Goal: Task Accomplishment & Management: Manage account settings

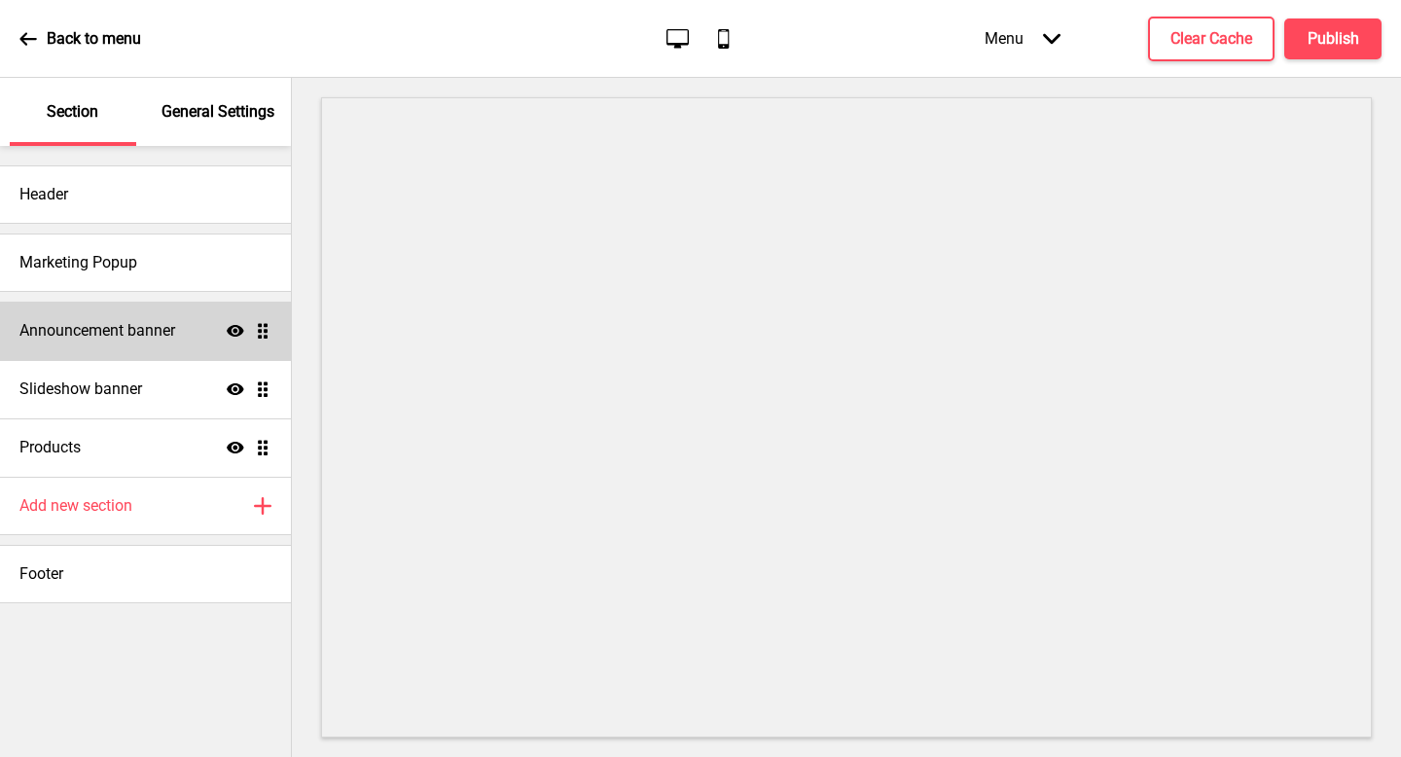
click at [138, 325] on h4 "Announcement banner" at bounding box center [97, 330] width 156 height 21
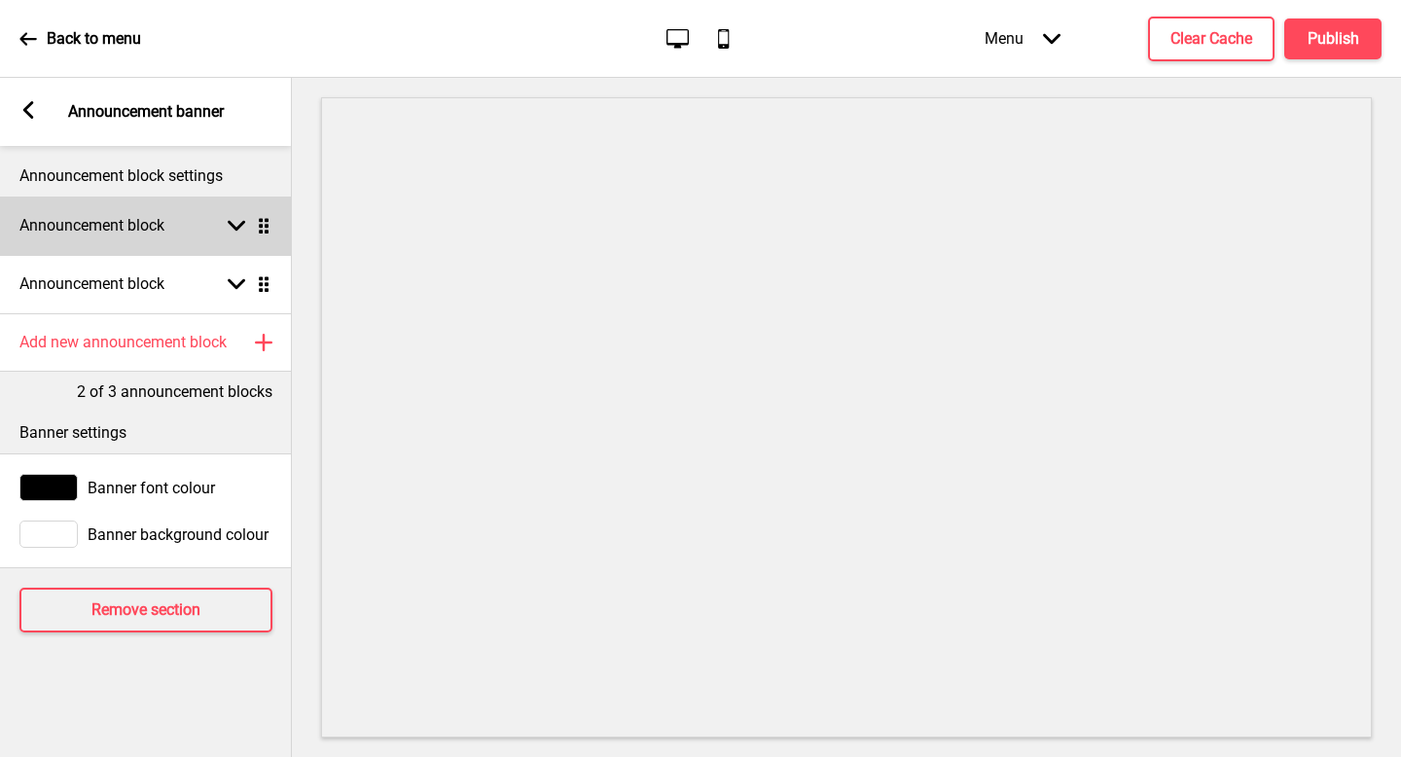
click at [153, 226] on h4 "Announcement block" at bounding box center [91, 225] width 145 height 21
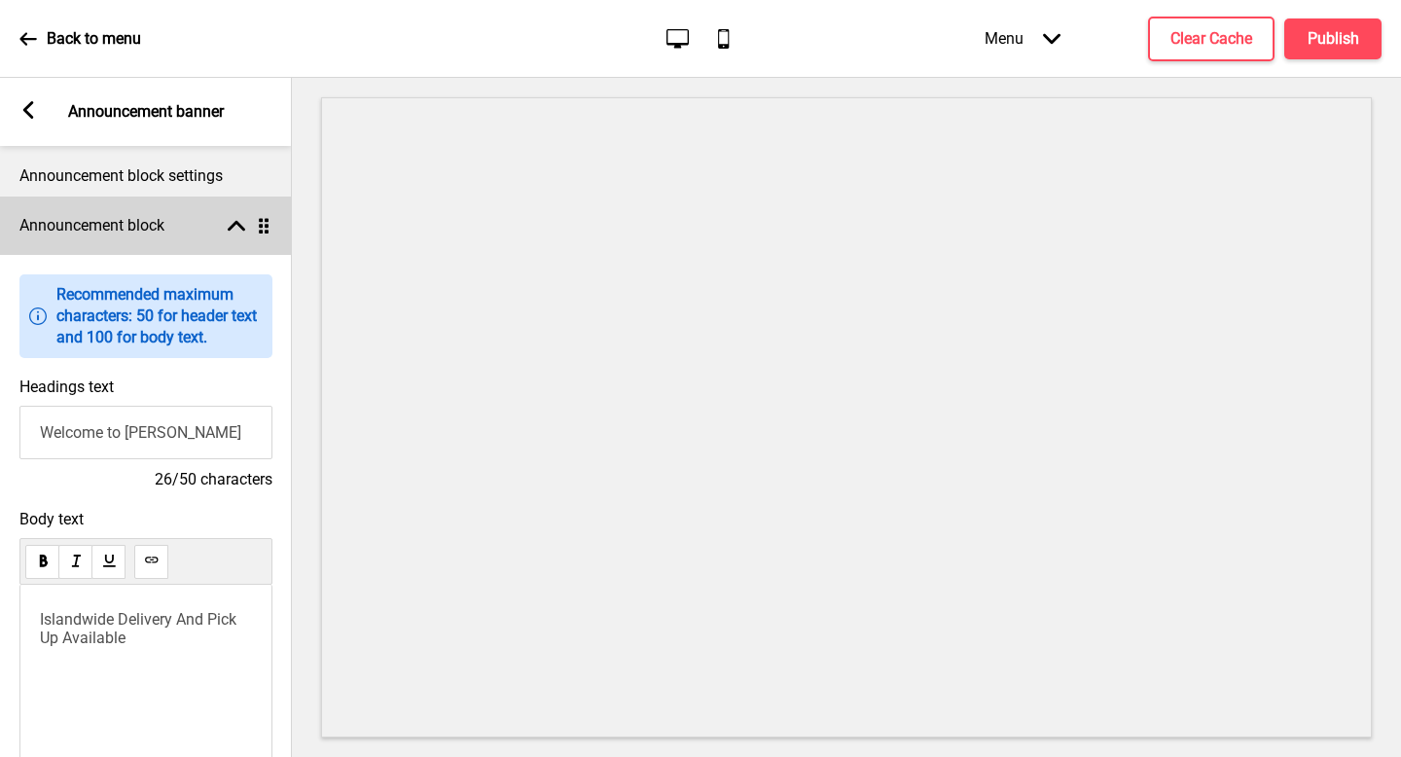
click at [169, 210] on div "Announcement block Arrow up Drag" at bounding box center [146, 226] width 292 height 58
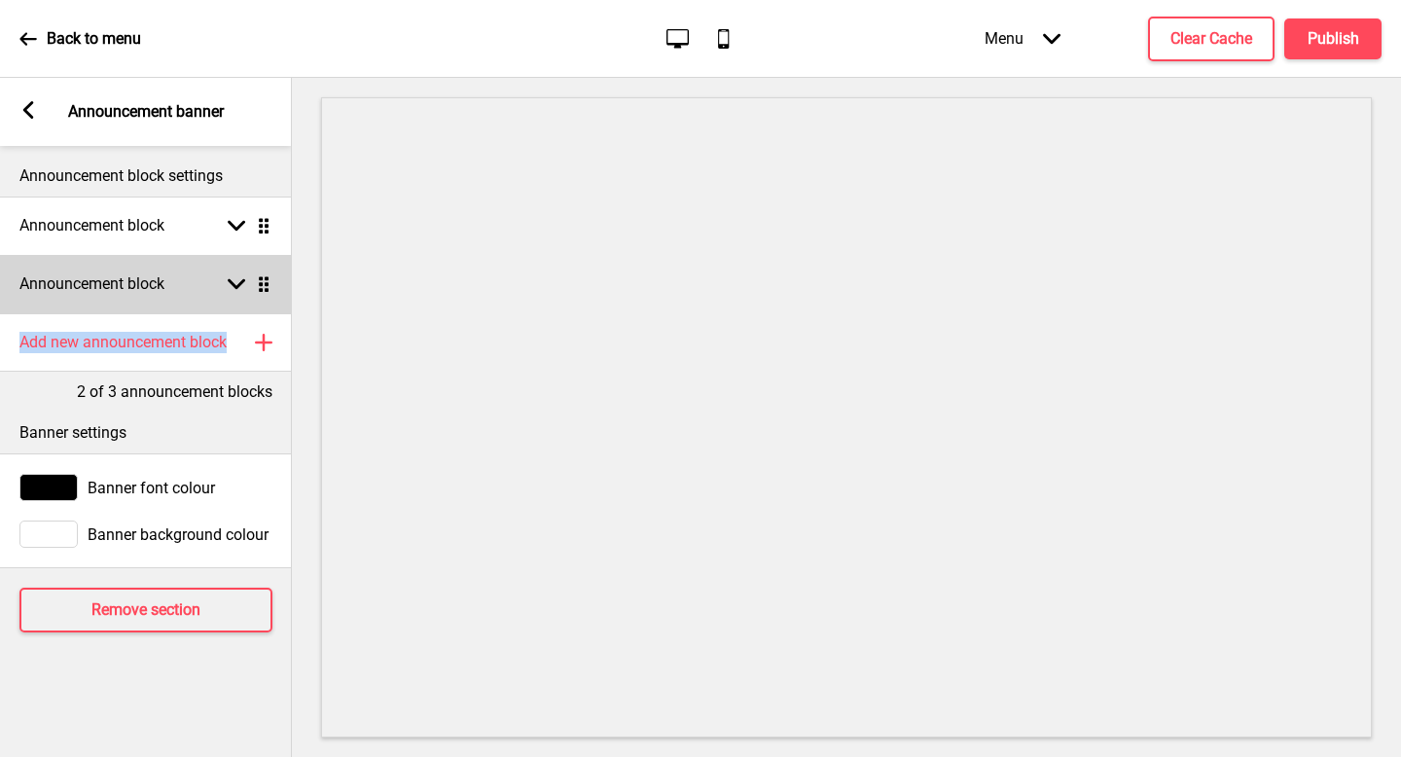
drag, startPoint x: 150, startPoint y: 357, endPoint x: 175, endPoint y: 289, distance: 72.7
click at [175, 289] on div "Announcement block settings Announcement block Arrow down Drag Announcement blo…" at bounding box center [146, 451] width 292 height 611
click at [176, 290] on div "Announcement block Arrow down Drag" at bounding box center [146, 284] width 292 height 58
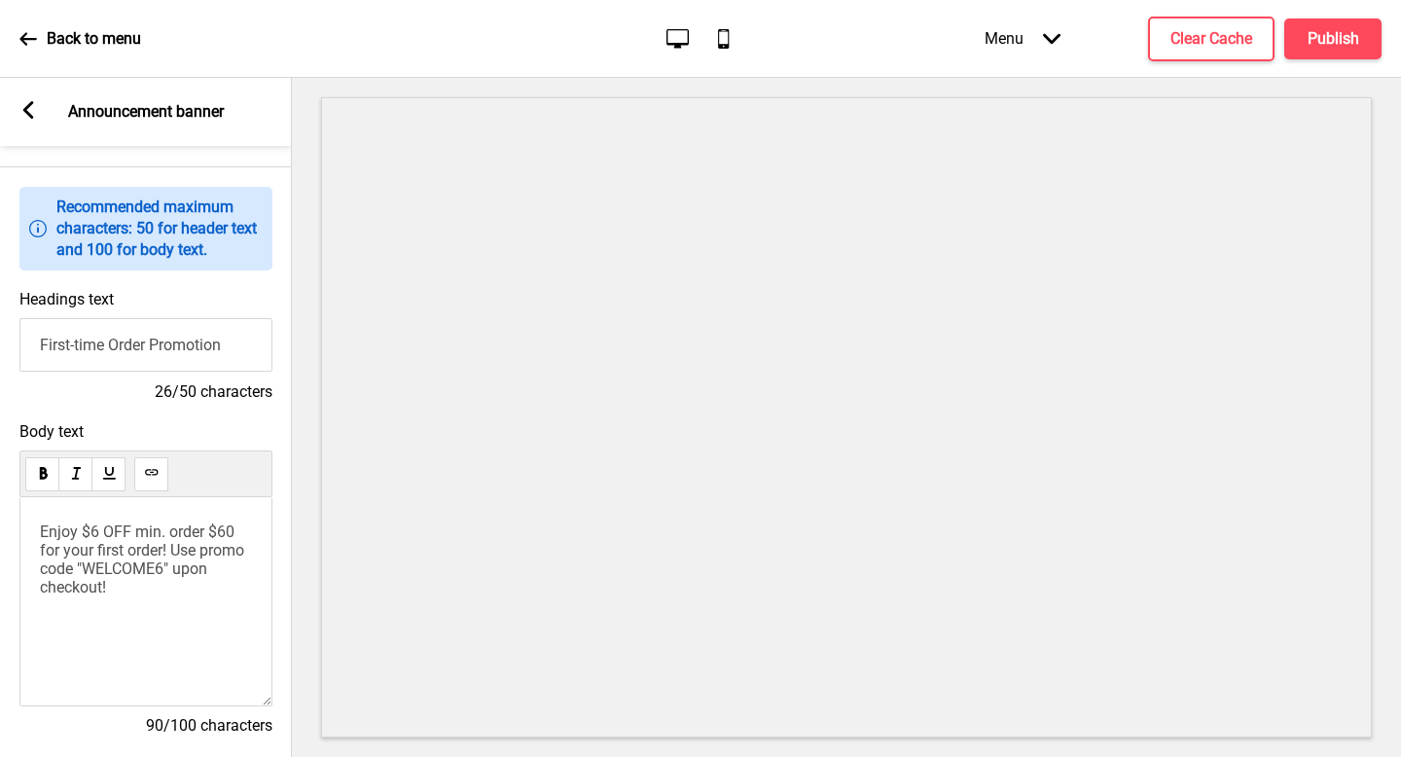
scroll to position [162, 0]
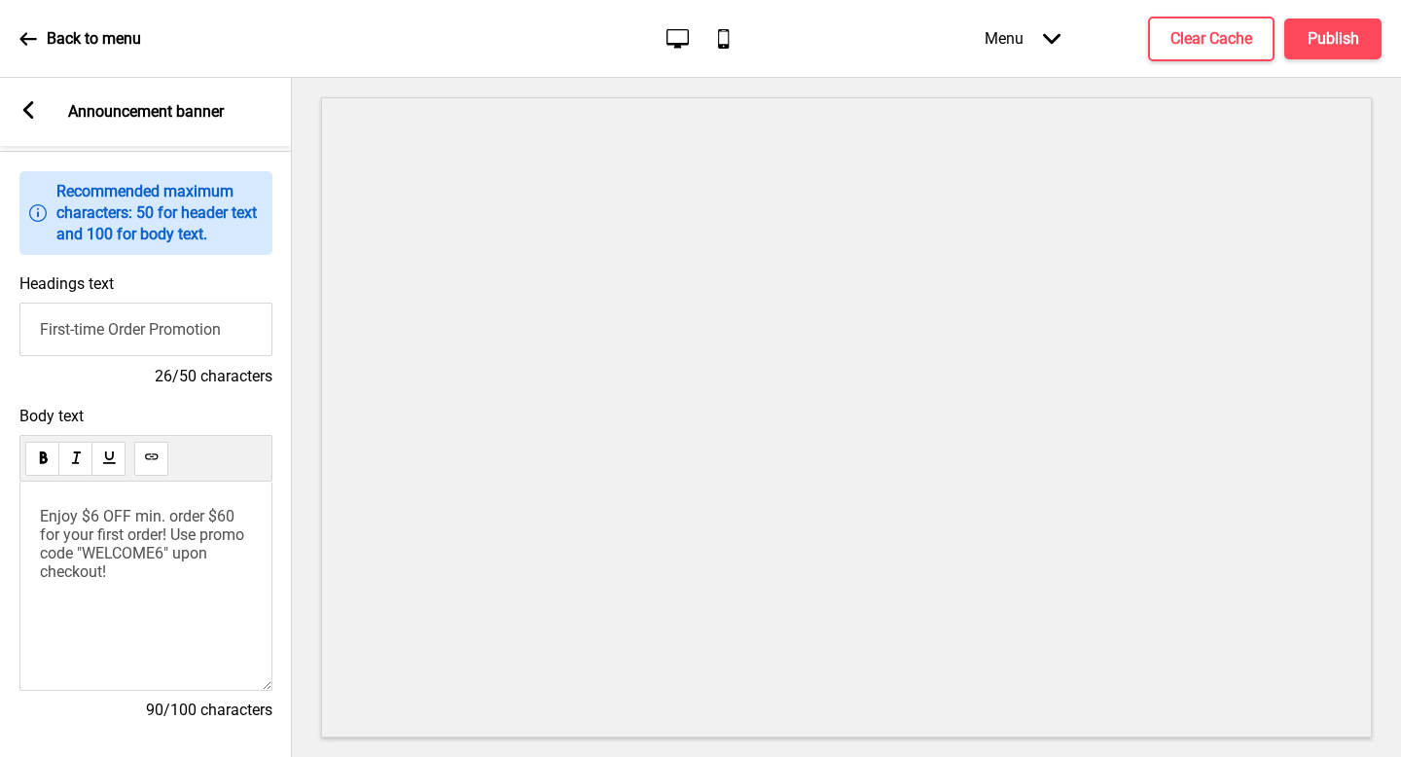
drag, startPoint x: 107, startPoint y: 515, endPoint x: 116, endPoint y: 508, distance: 11.1
click at [111, 510] on span "Enjoy $6 OFF min. order $60 for your first order! Use promo code "WELCOME6" upo…" at bounding box center [144, 544] width 208 height 74
drag, startPoint x: 221, startPoint y: 553, endPoint x: 260, endPoint y: 541, distance: 40.6
click at [221, 553] on span "Enjoy $8 OFF min. order $60 for your first order! Use promo code "WELCOME6" upo…" at bounding box center [144, 544] width 208 height 74
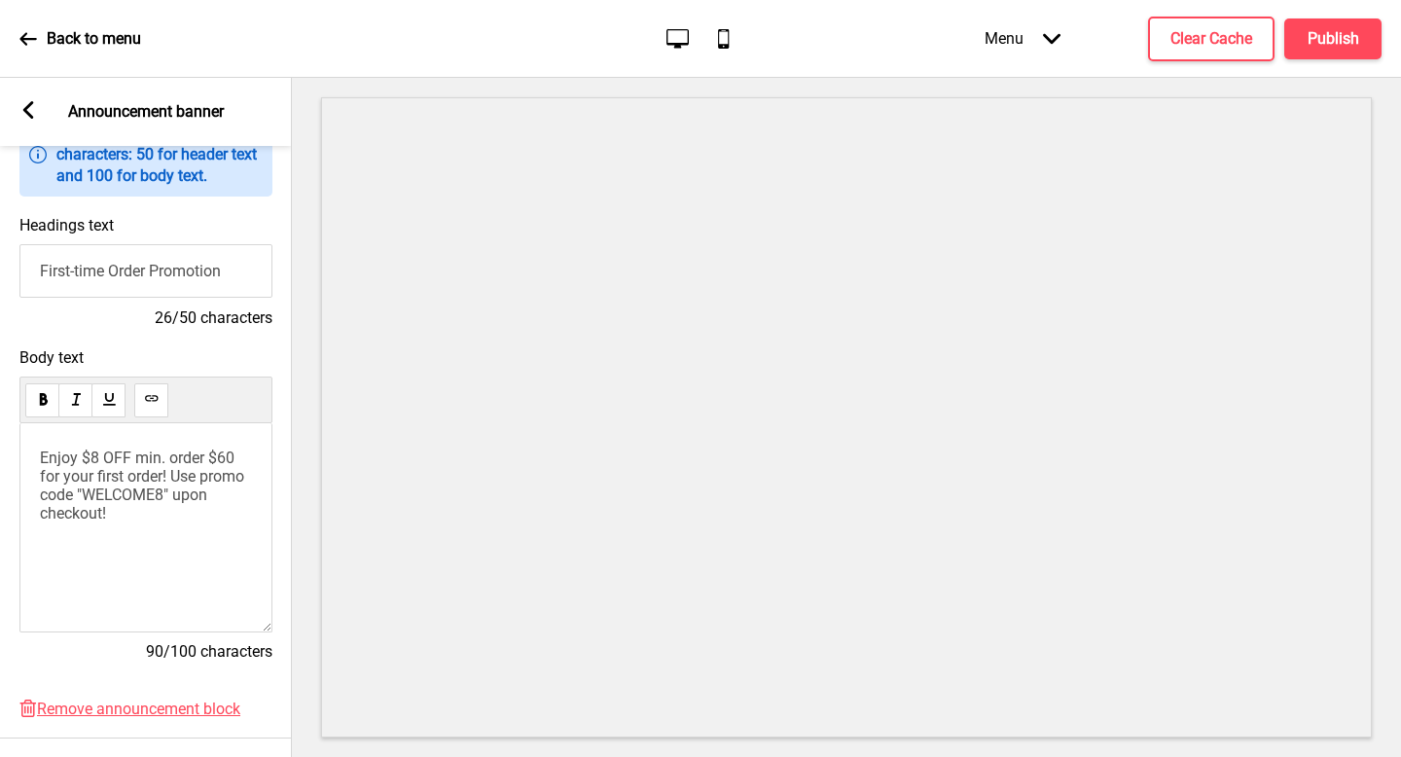
scroll to position [518, 0]
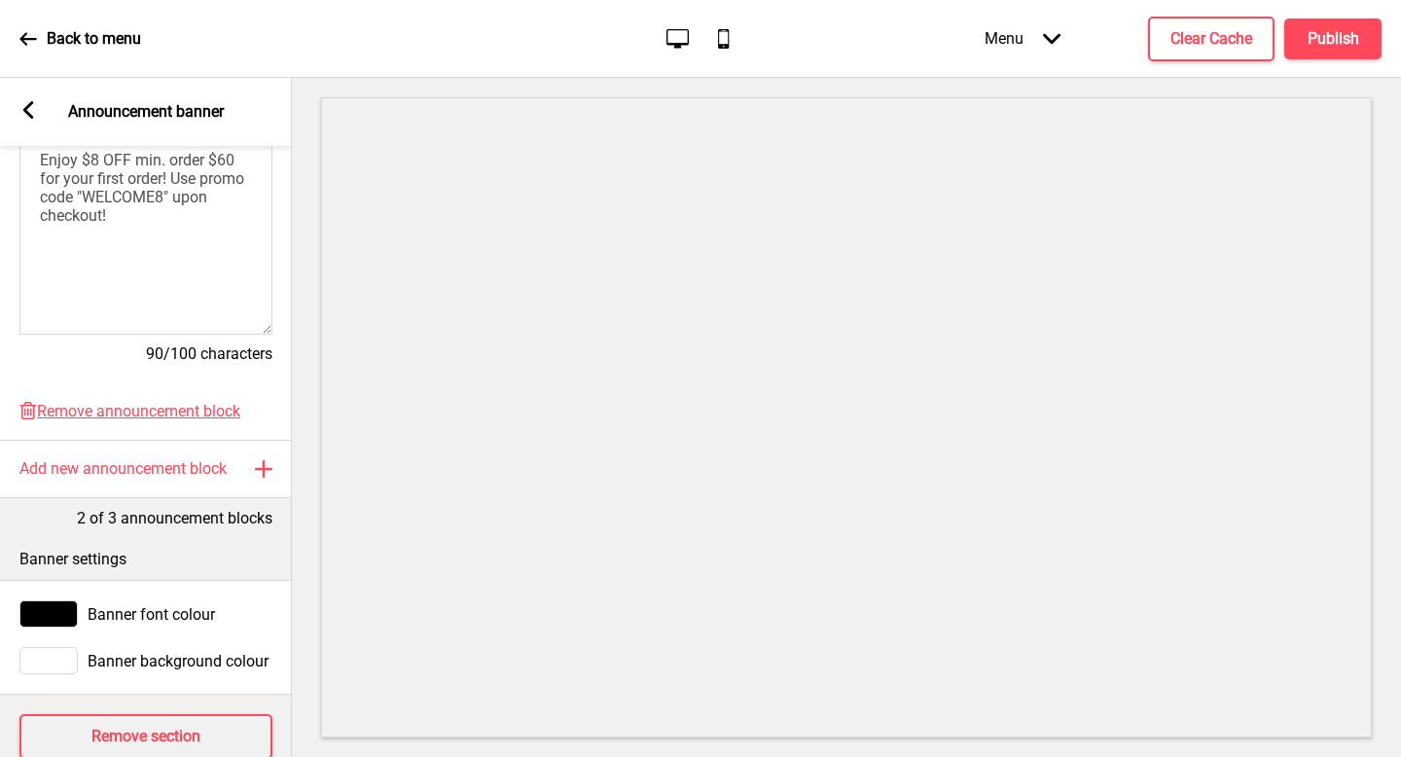
click at [36, 105] on rect at bounding box center [28, 110] width 18 height 18
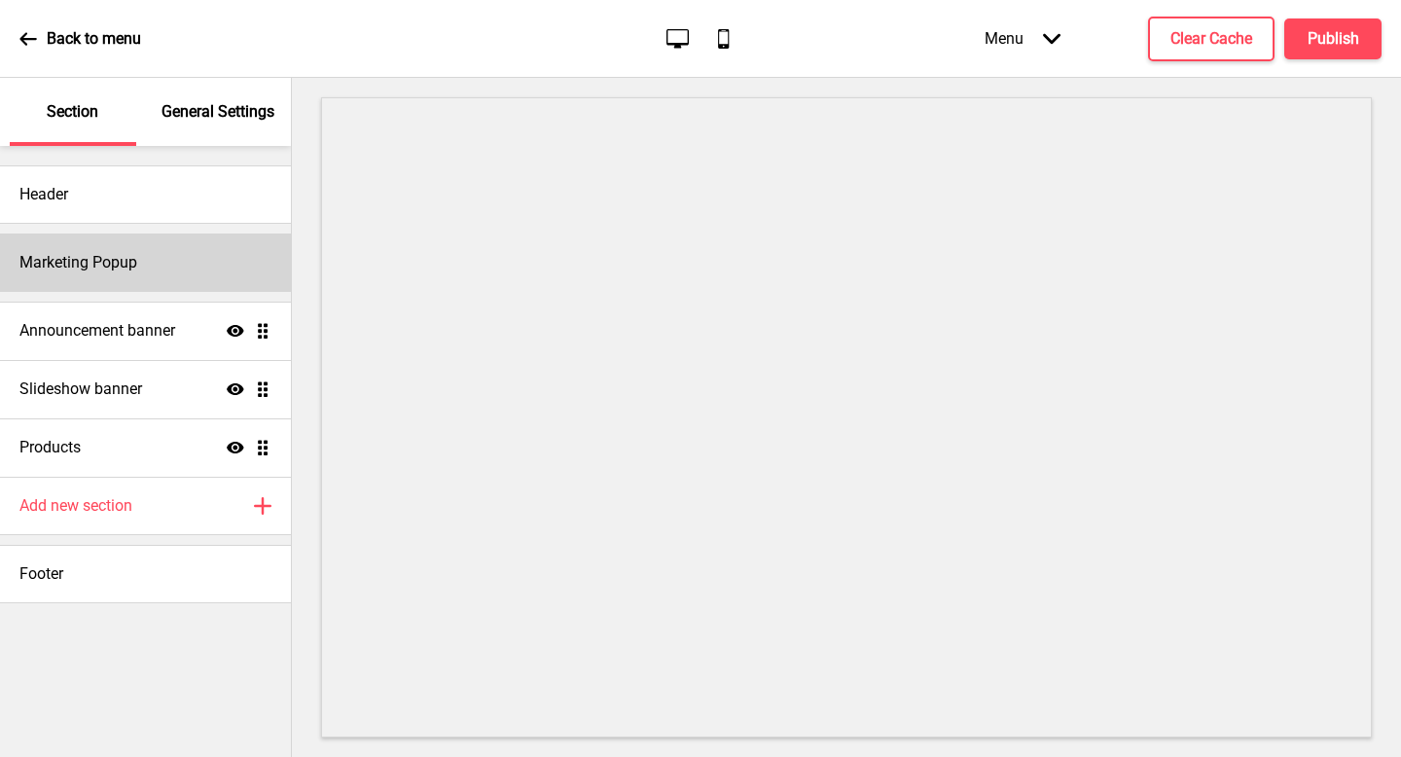
click at [181, 269] on div "Marketing Popup" at bounding box center [145, 263] width 291 height 58
select select "daily"
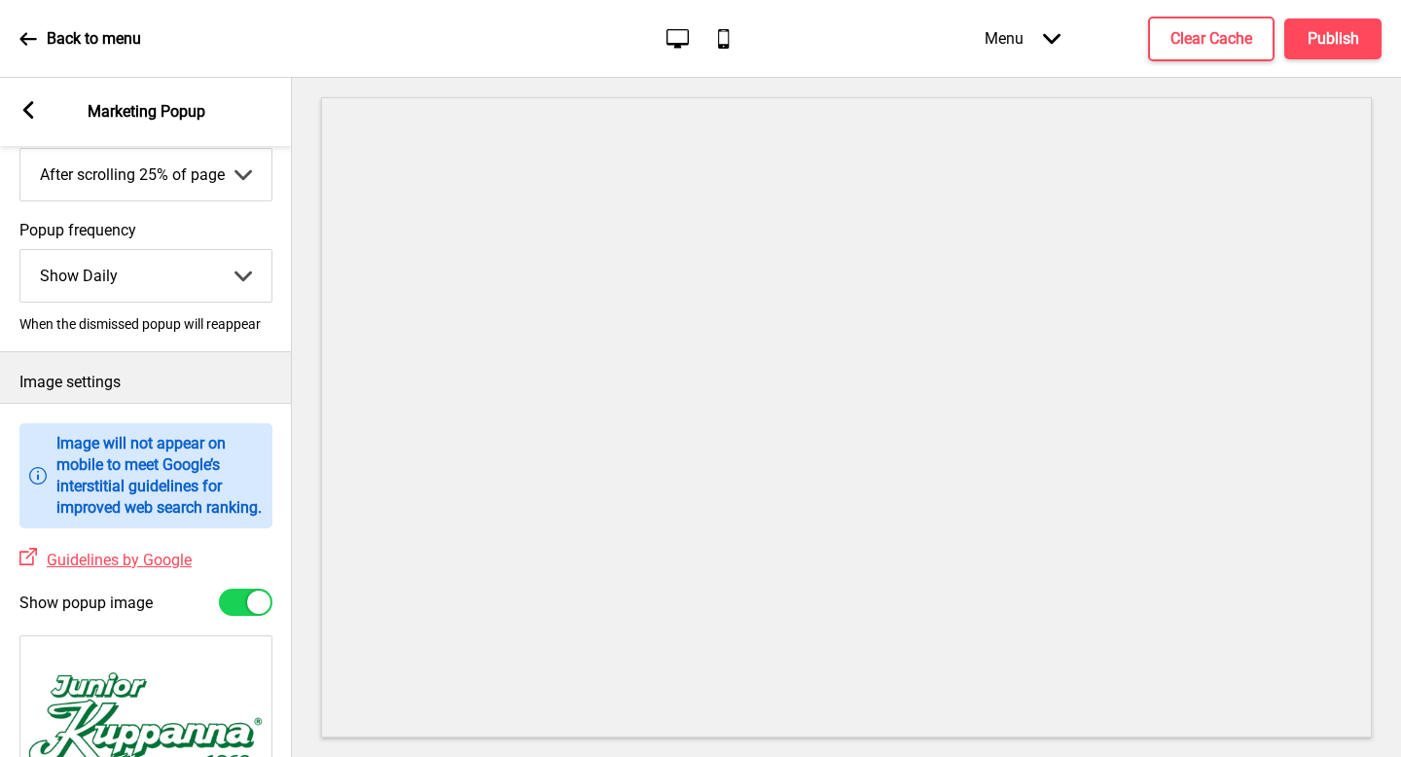
scroll to position [17, 0]
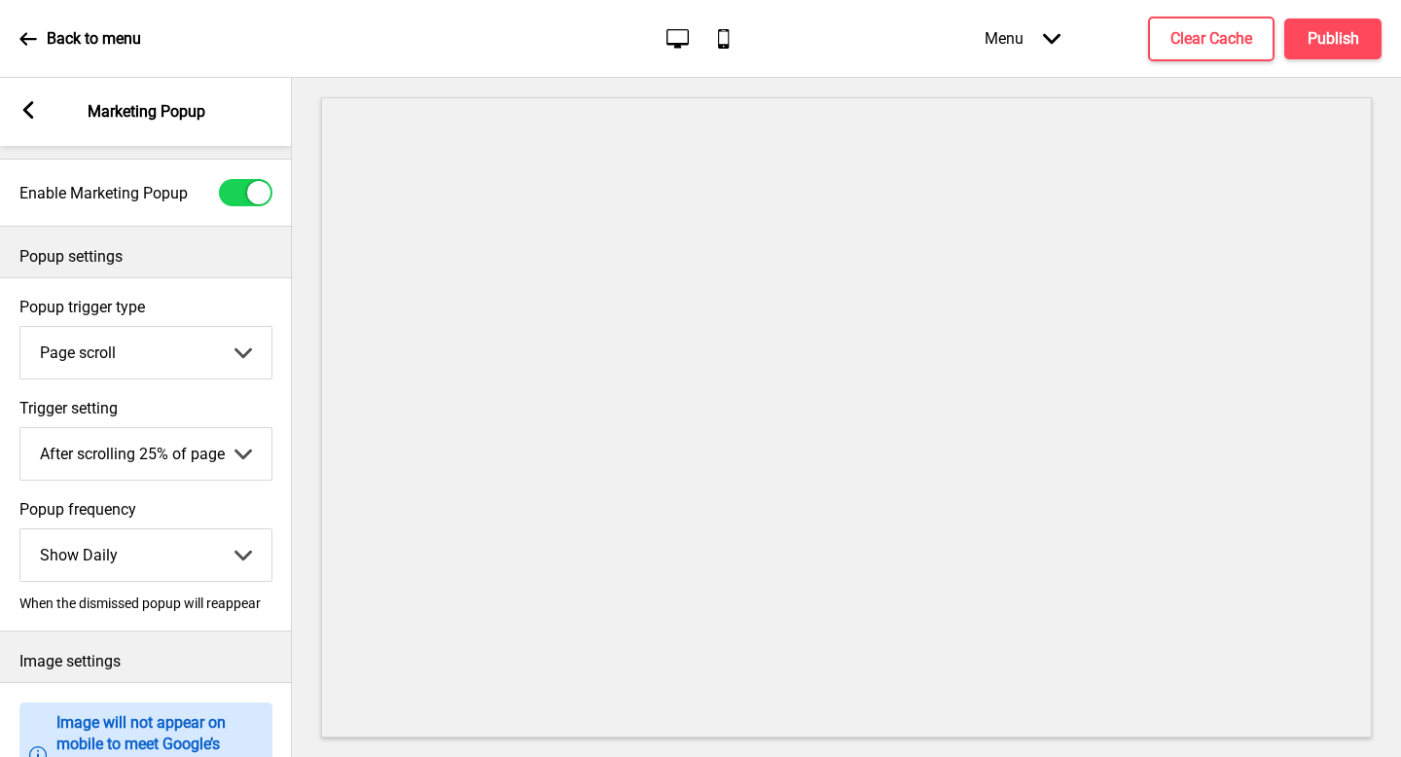
click at [205, 458] on select "After scrolling 25% of page After scrolling 50% of page After scrolling 75% of …" at bounding box center [145, 454] width 251 height 52
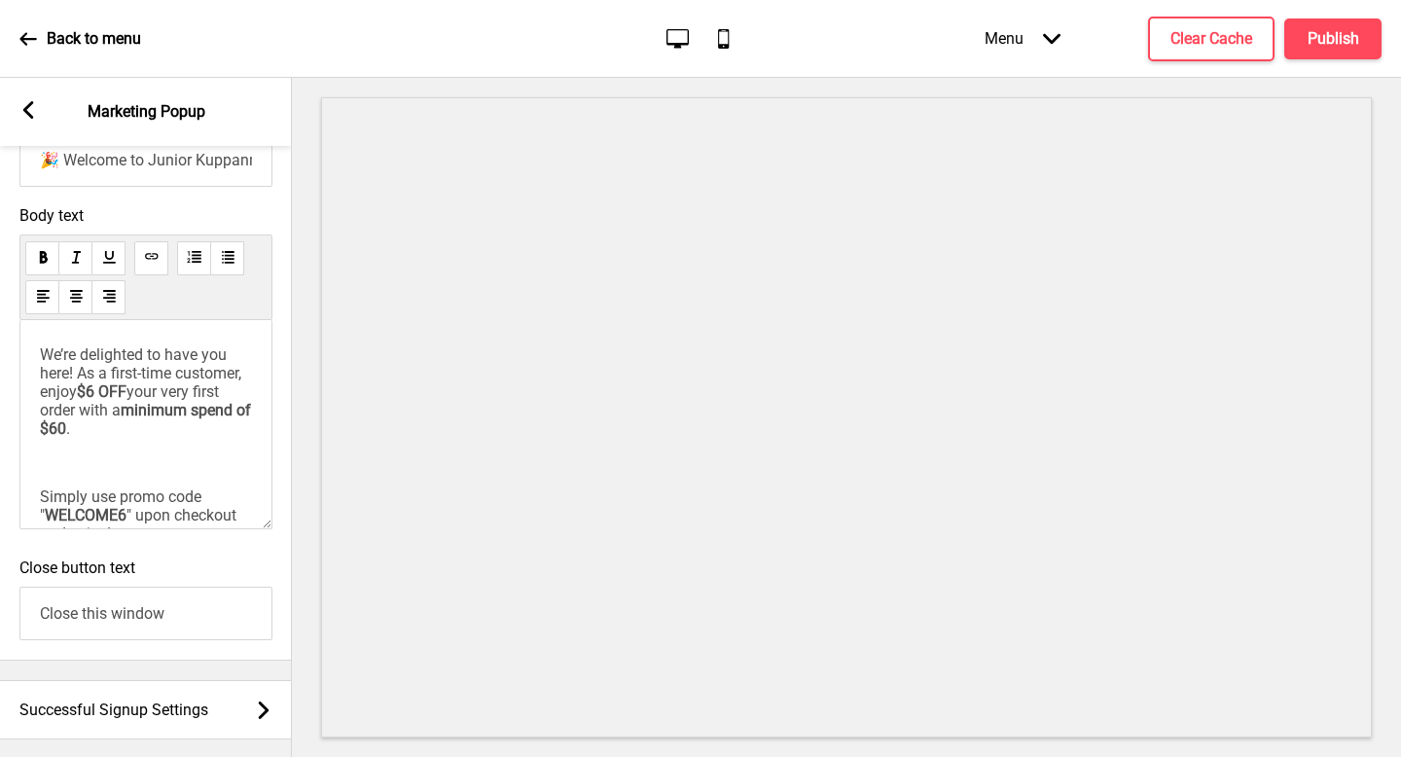
scroll to position [1369, 0]
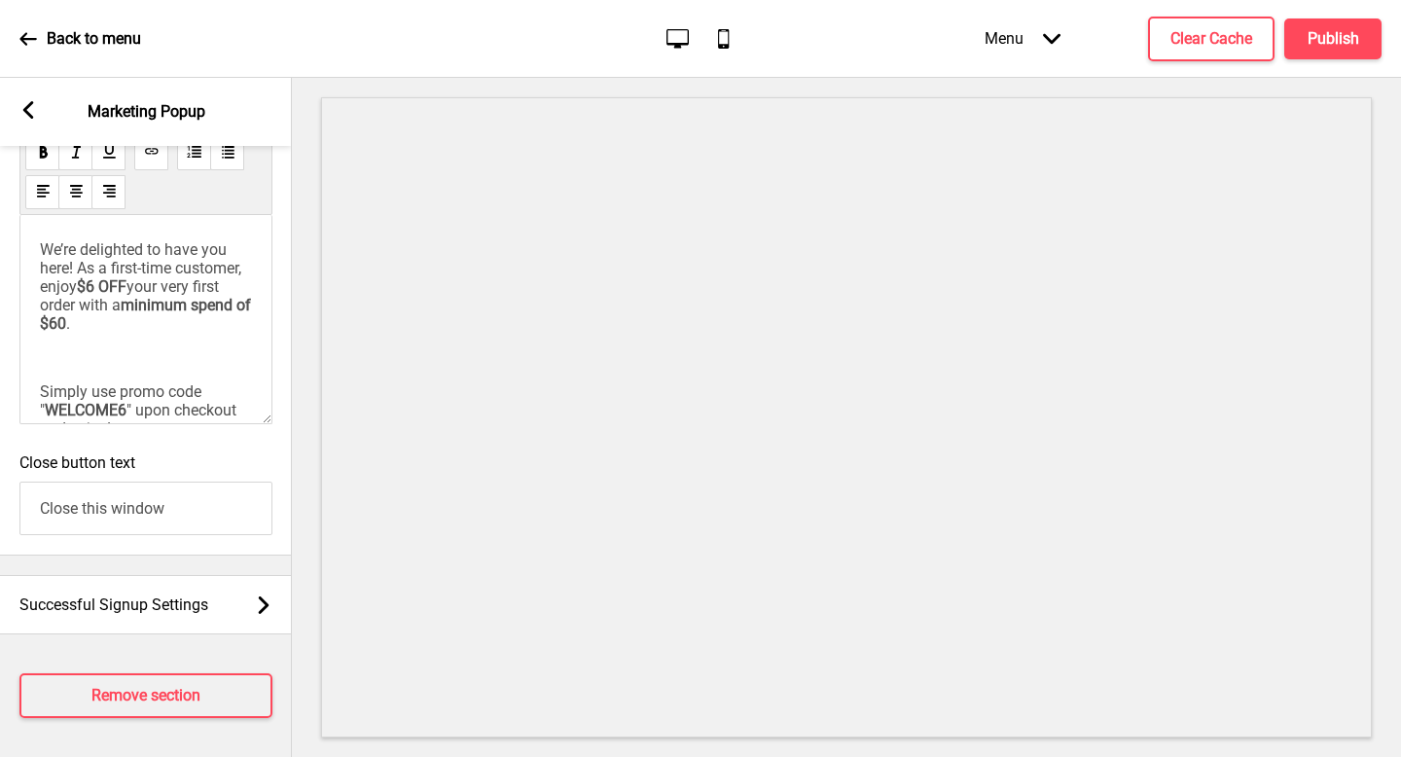
click at [127, 278] on span "$6 OFF" at bounding box center [102, 286] width 50 height 18
drag, startPoint x: 33, startPoint y: 299, endPoint x: 217, endPoint y: 305, distance: 184.0
click at [216, 305] on div "We’re delighted to have you here! As a first-time customer, enjoy $8 OFF your v…" at bounding box center [145, 319] width 253 height 209
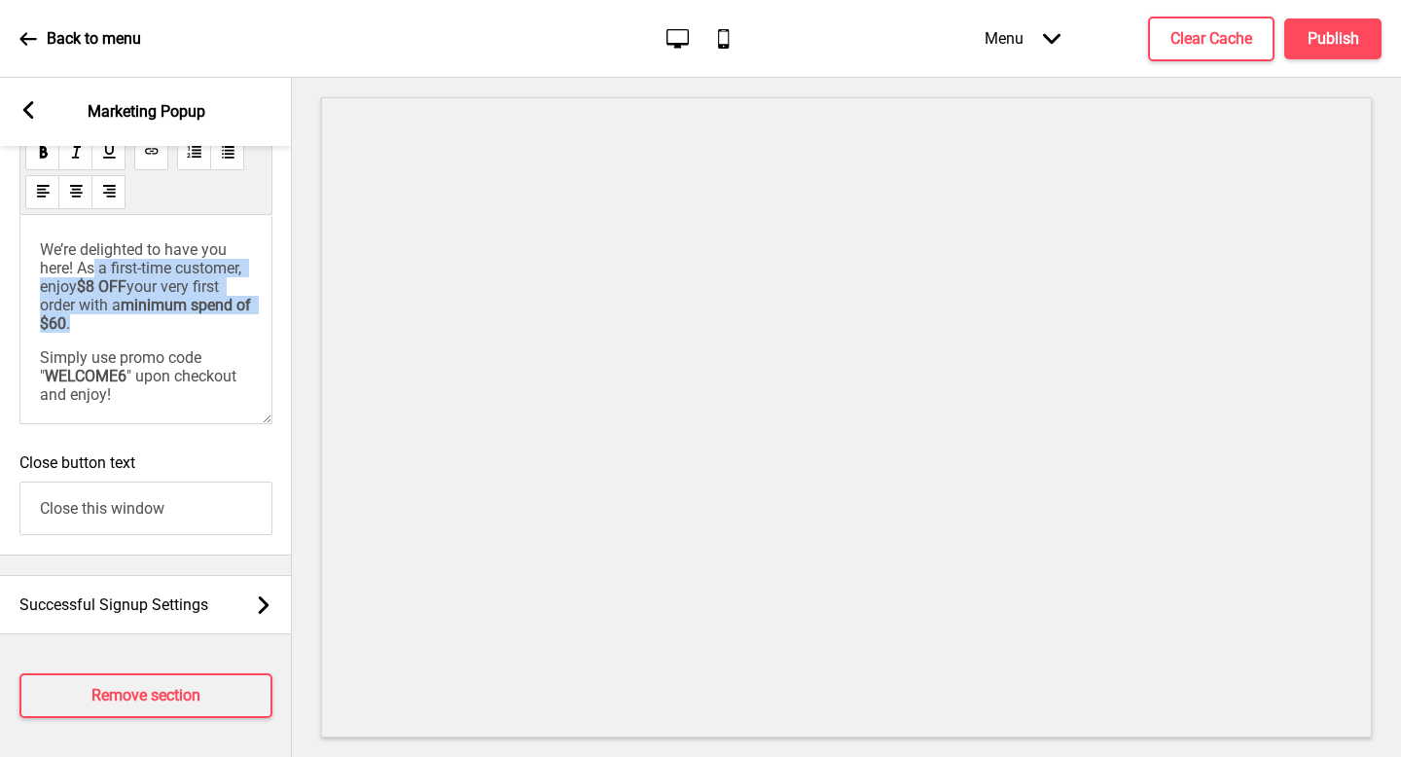
drag, startPoint x: 221, startPoint y: 317, endPoint x: 98, endPoint y: 265, distance: 133.4
click at [98, 265] on p "We’re delighted to have you here! As a first-time customer, enjoy $8 OFF your v…" at bounding box center [146, 286] width 212 height 92
click at [121, 295] on span "your very first order with a" at bounding box center [131, 295] width 183 height 37
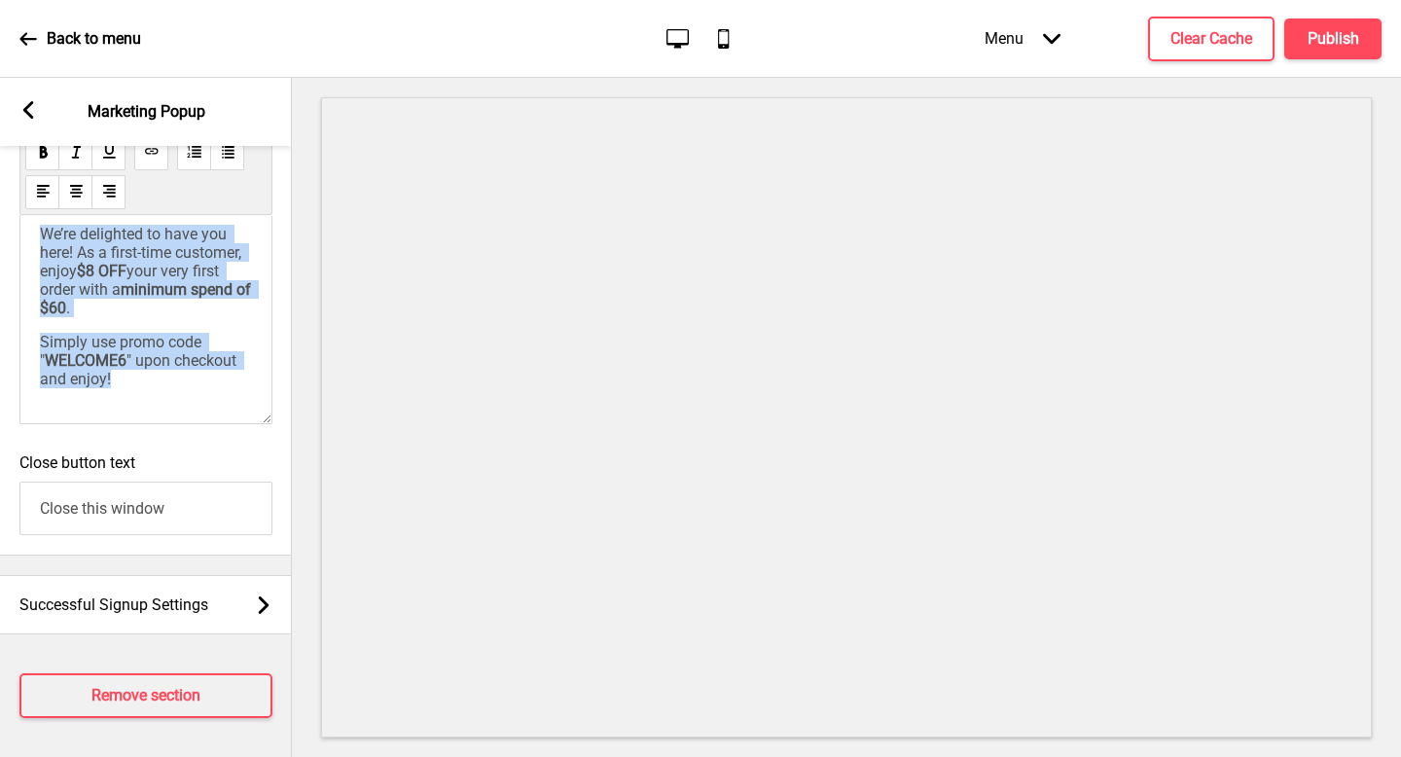
scroll to position [0, 0]
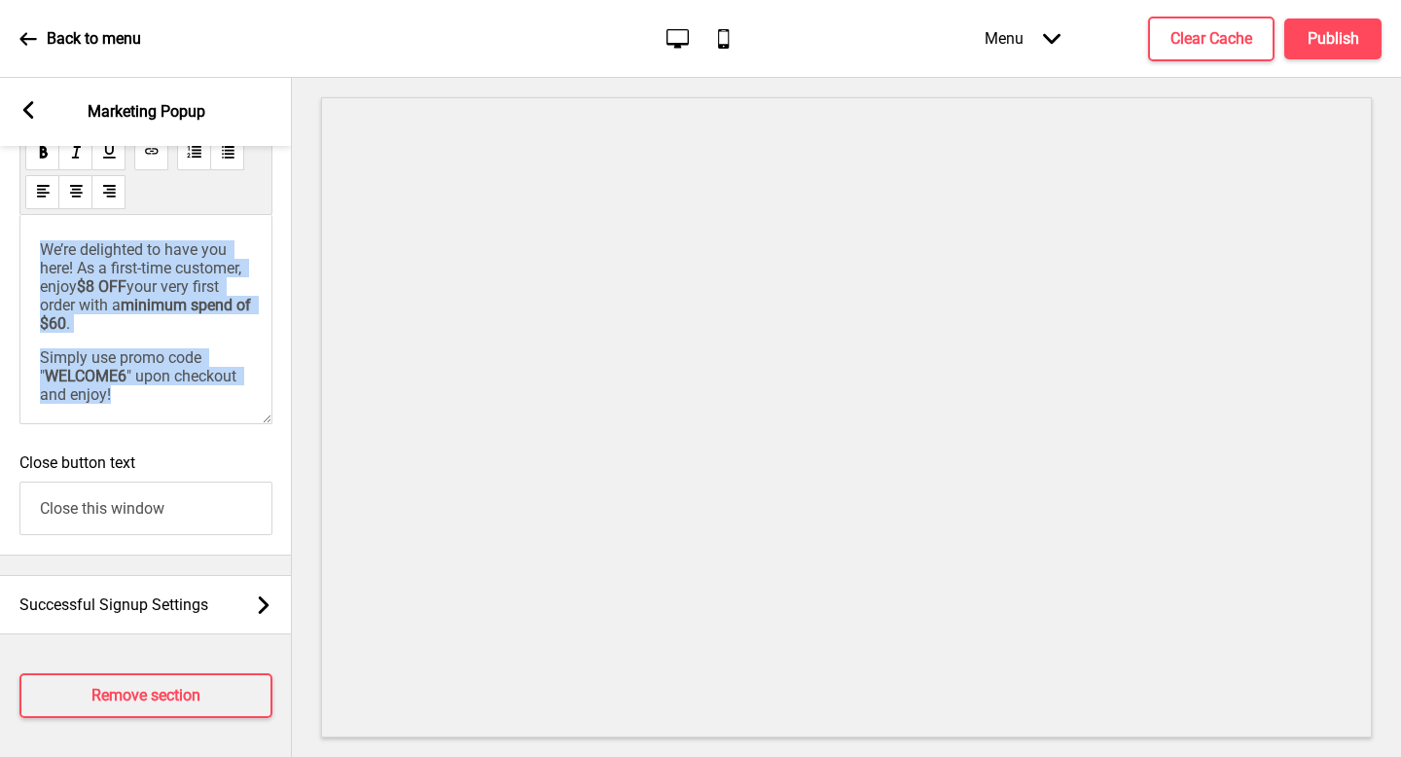
drag, startPoint x: 204, startPoint y: 378, endPoint x: 16, endPoint y: 207, distance: 254.3
click at [16, 207] on div "Body text We’re delighted to have you here! As a first-time customer, enjoy $8 …" at bounding box center [146, 267] width 292 height 352
copy div "We’re delighted to have you here! As a first-time customer, enjoy $8 OFF your v…"
click at [161, 308] on span "minimum spend of $60" at bounding box center [147, 314] width 215 height 37
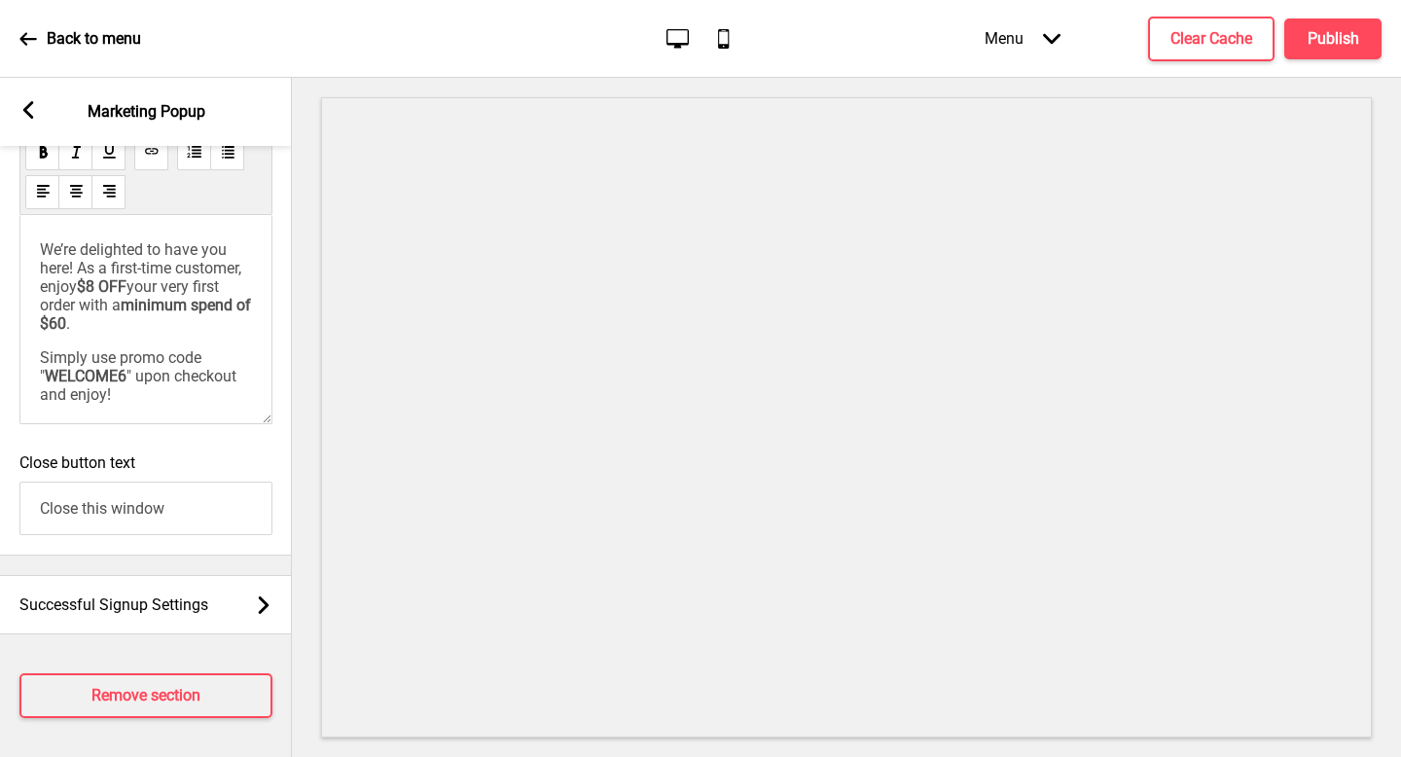
click at [209, 382] on p "Simply use promo code " WELCOME6 " upon checkout and enjoy!" at bounding box center [146, 375] width 212 height 55
click at [136, 374] on span "" upon checkout and enjoy!" at bounding box center [140, 385] width 200 height 37
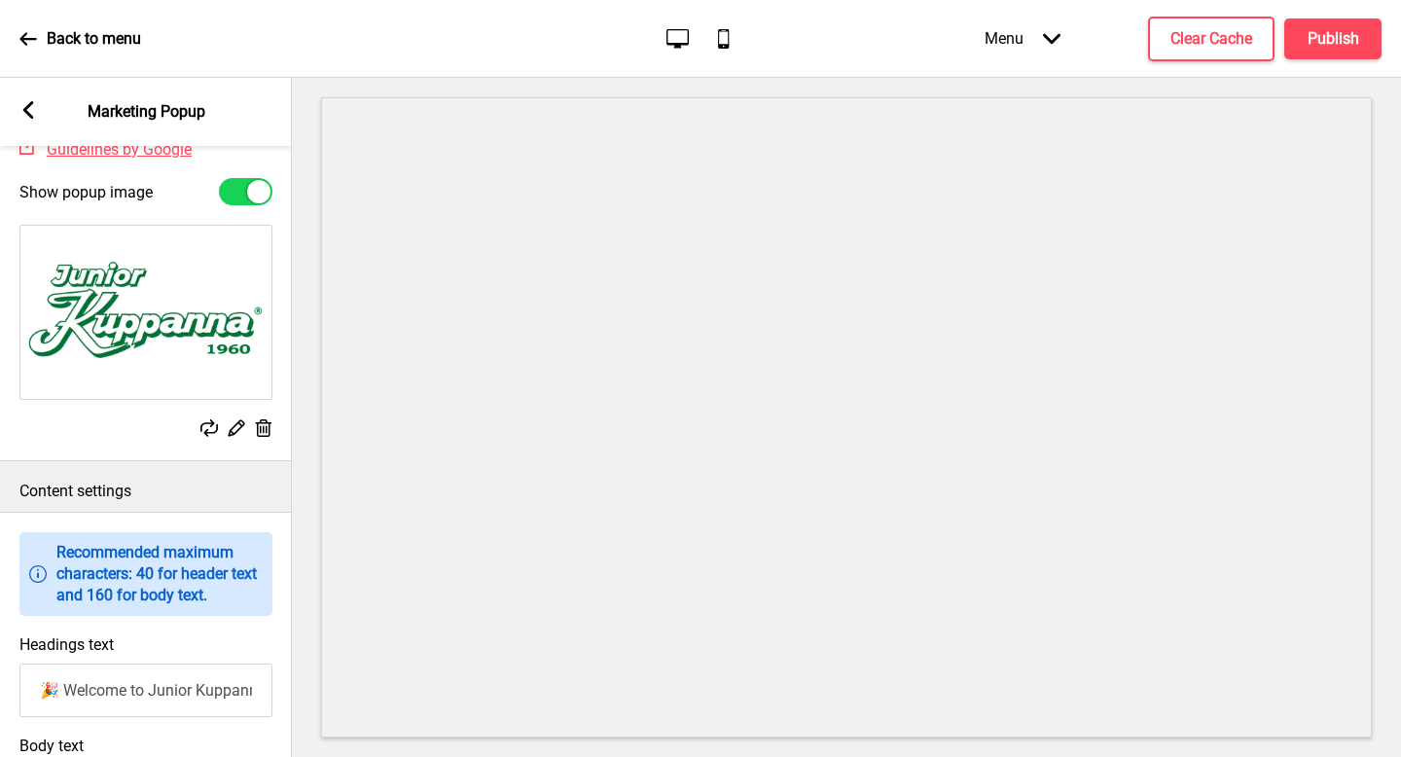
scroll to position [488, 0]
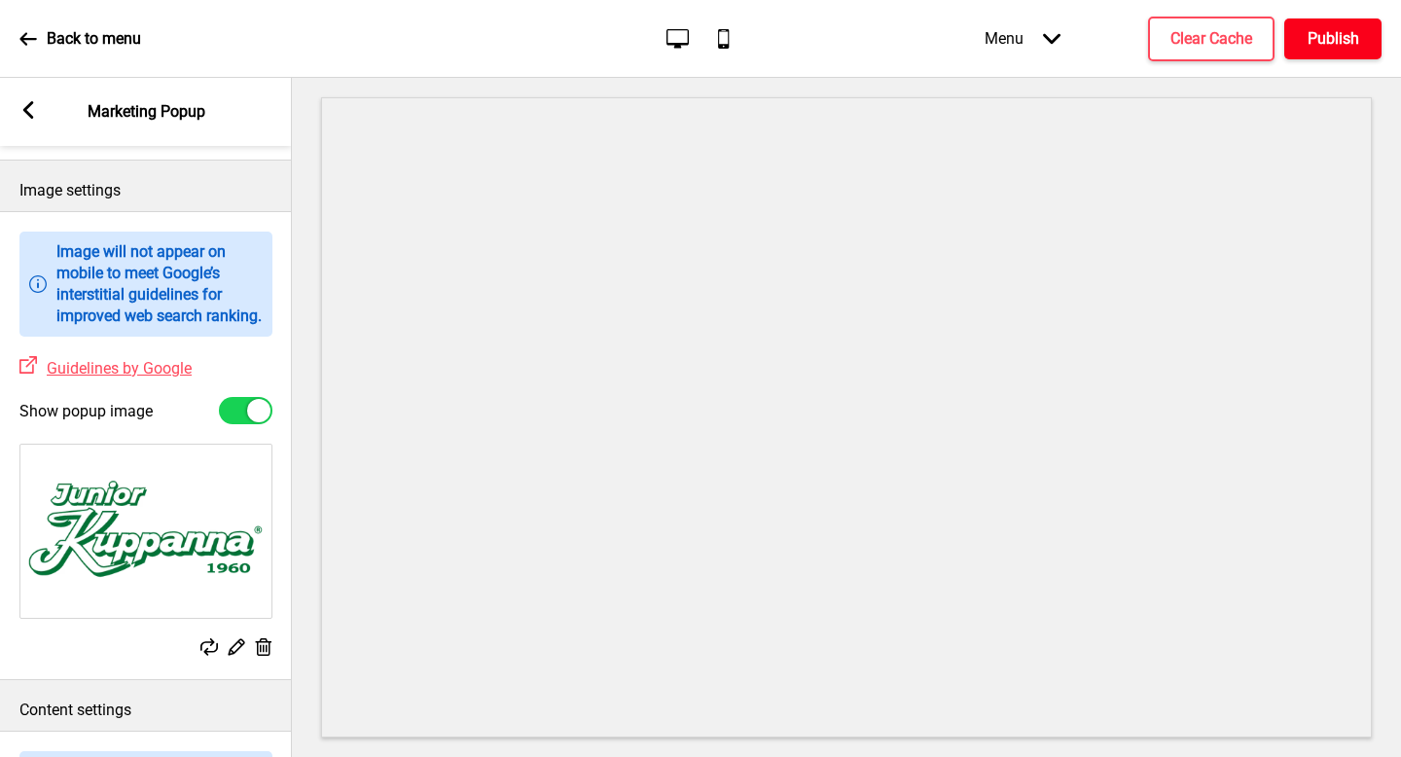
click at [1332, 36] on h4 "Publish" at bounding box center [1334, 38] width 52 height 21
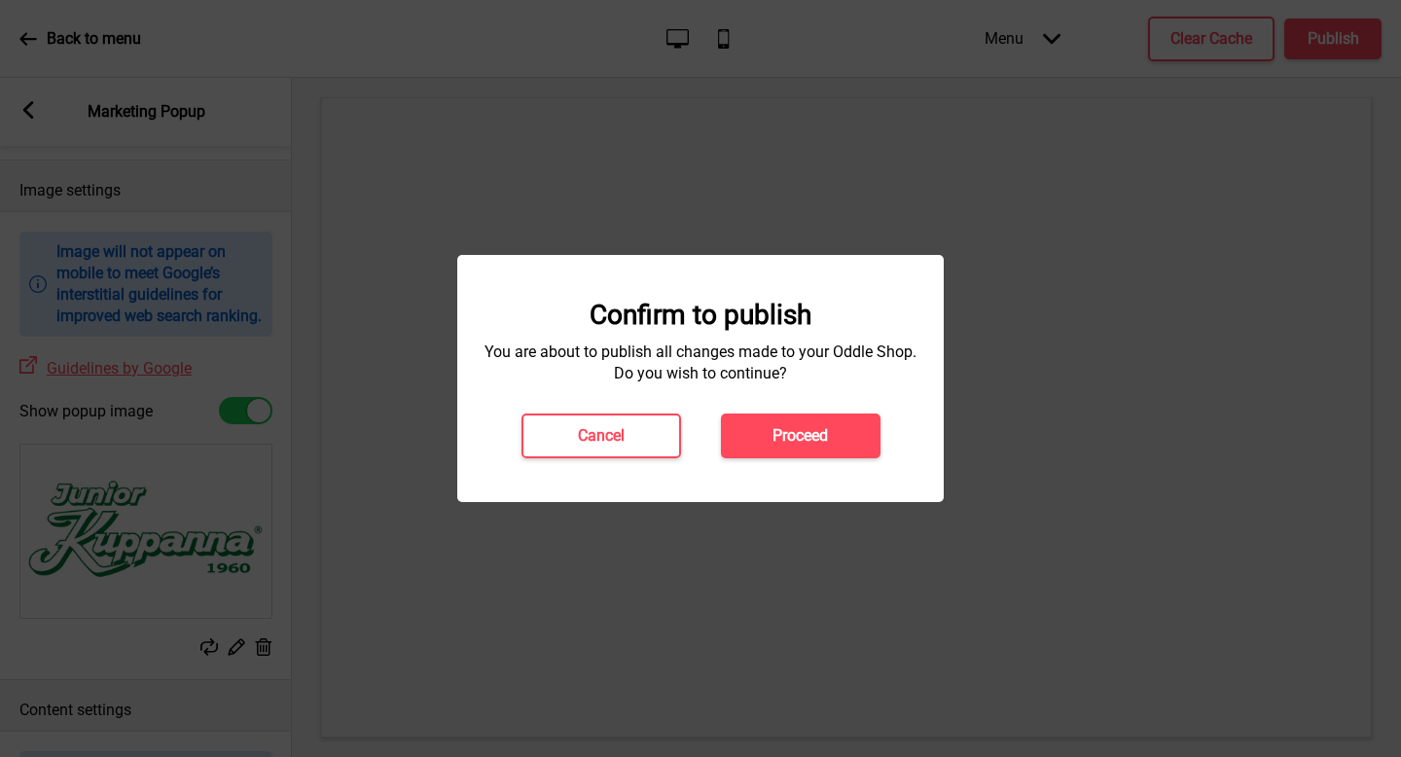
click at [841, 436] on button "Proceed" at bounding box center [801, 436] width 160 height 45
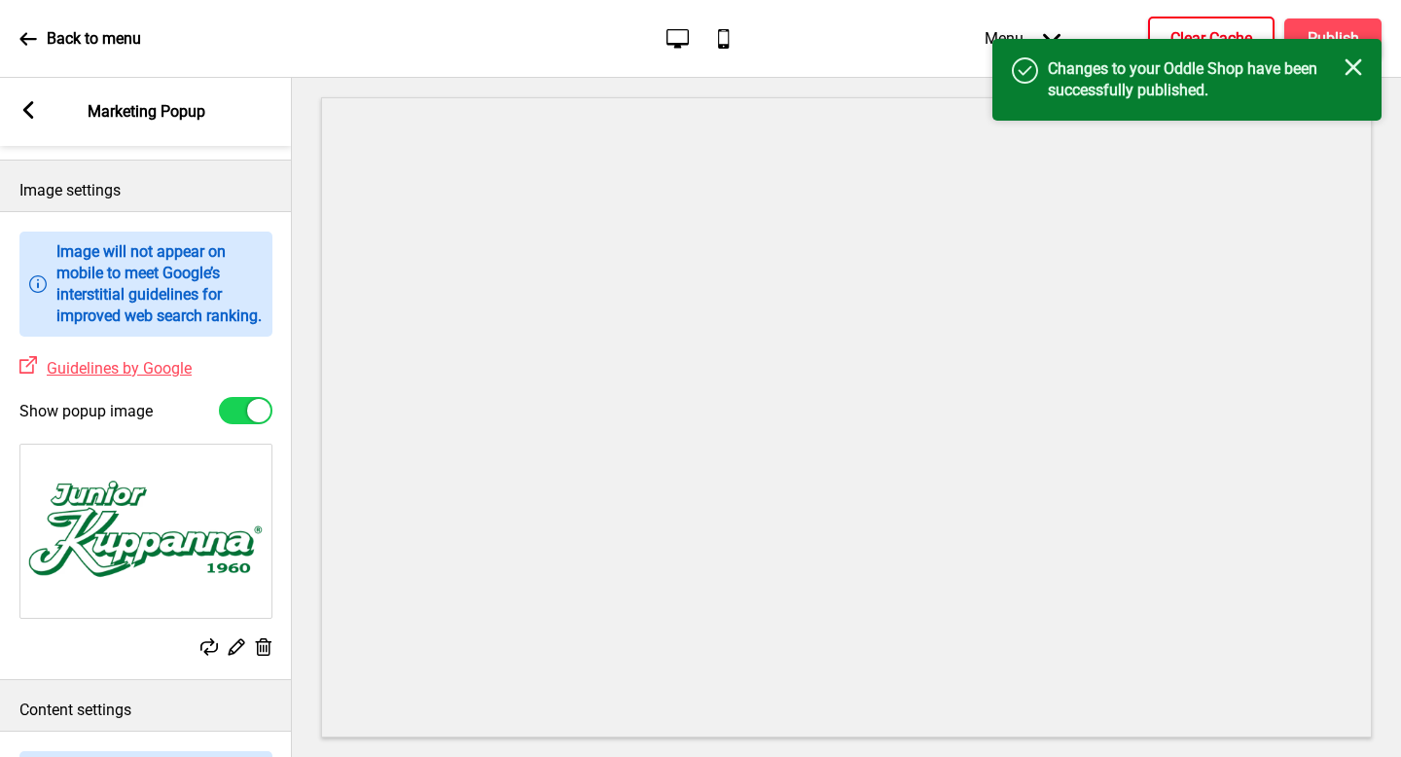
click at [1202, 24] on button "Clear Cache" at bounding box center [1211, 39] width 127 height 45
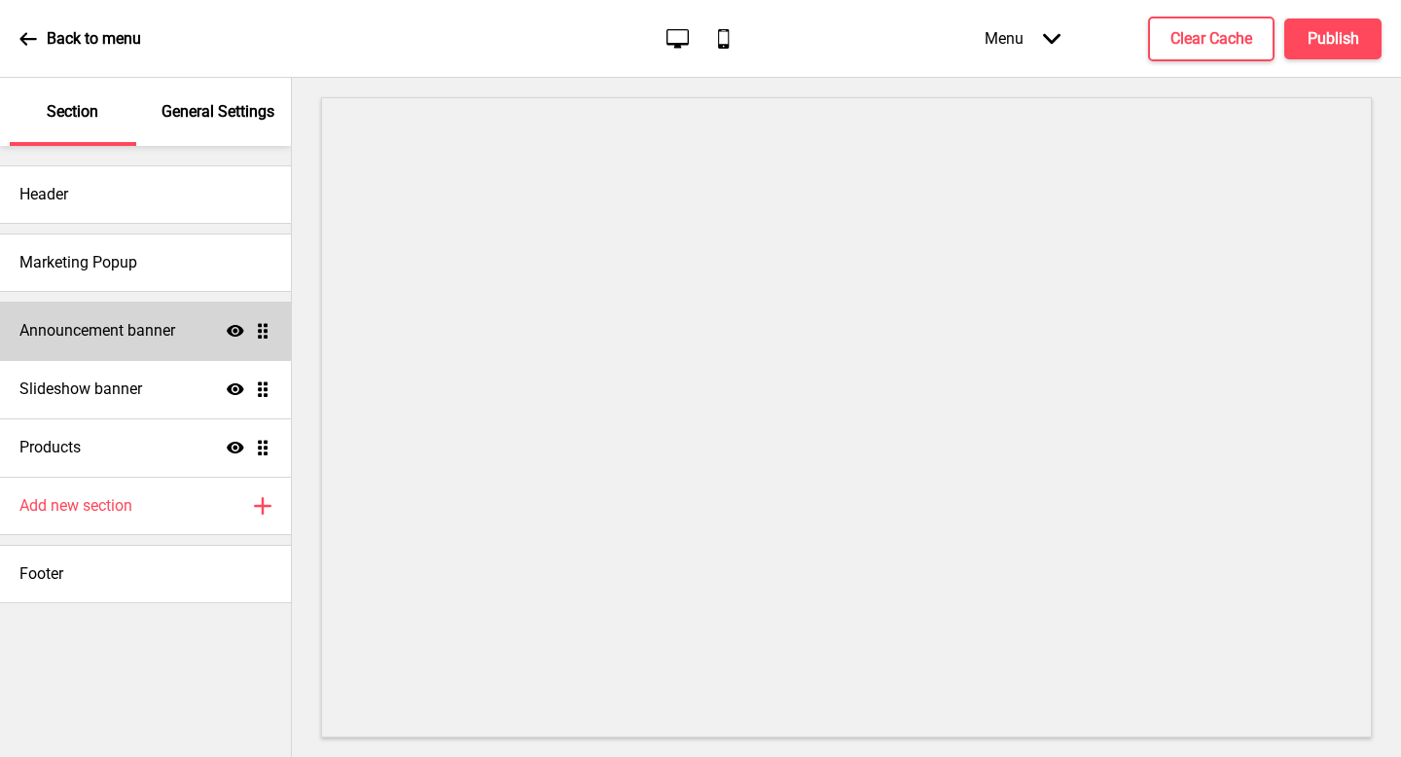
click at [100, 345] on div "Announcement banner Show Drag" at bounding box center [145, 331] width 291 height 58
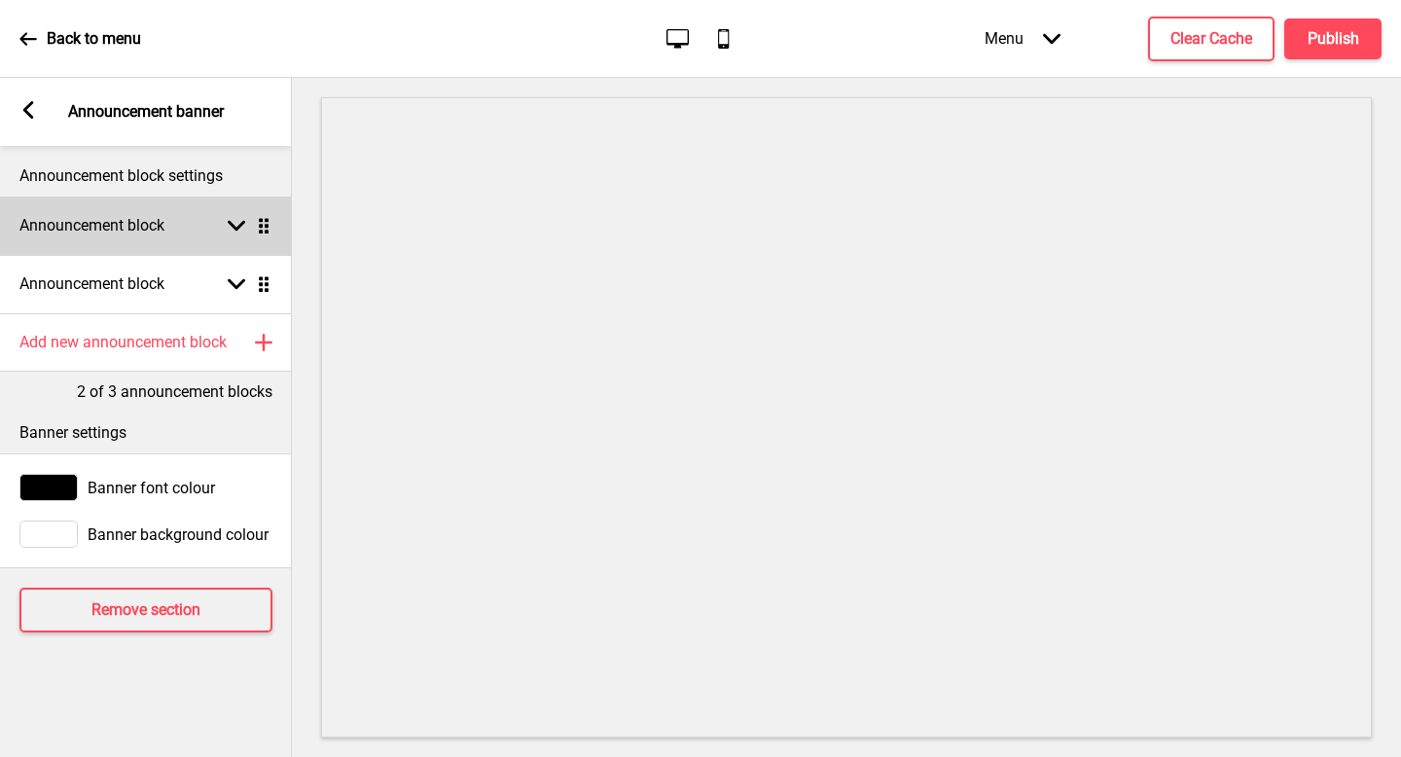
click at [200, 237] on div "Announcement block Arrow down Drag" at bounding box center [146, 226] width 292 height 58
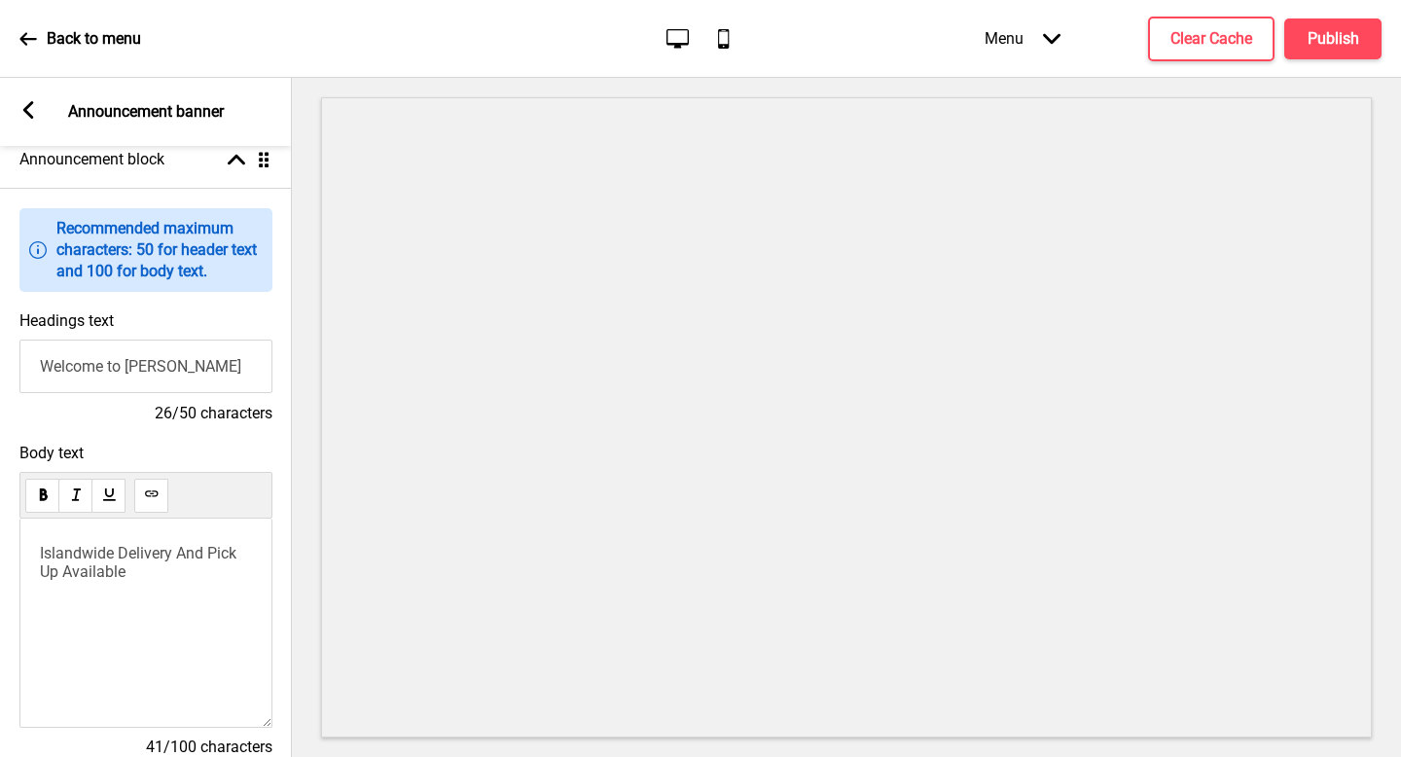
scroll to position [171, 0]
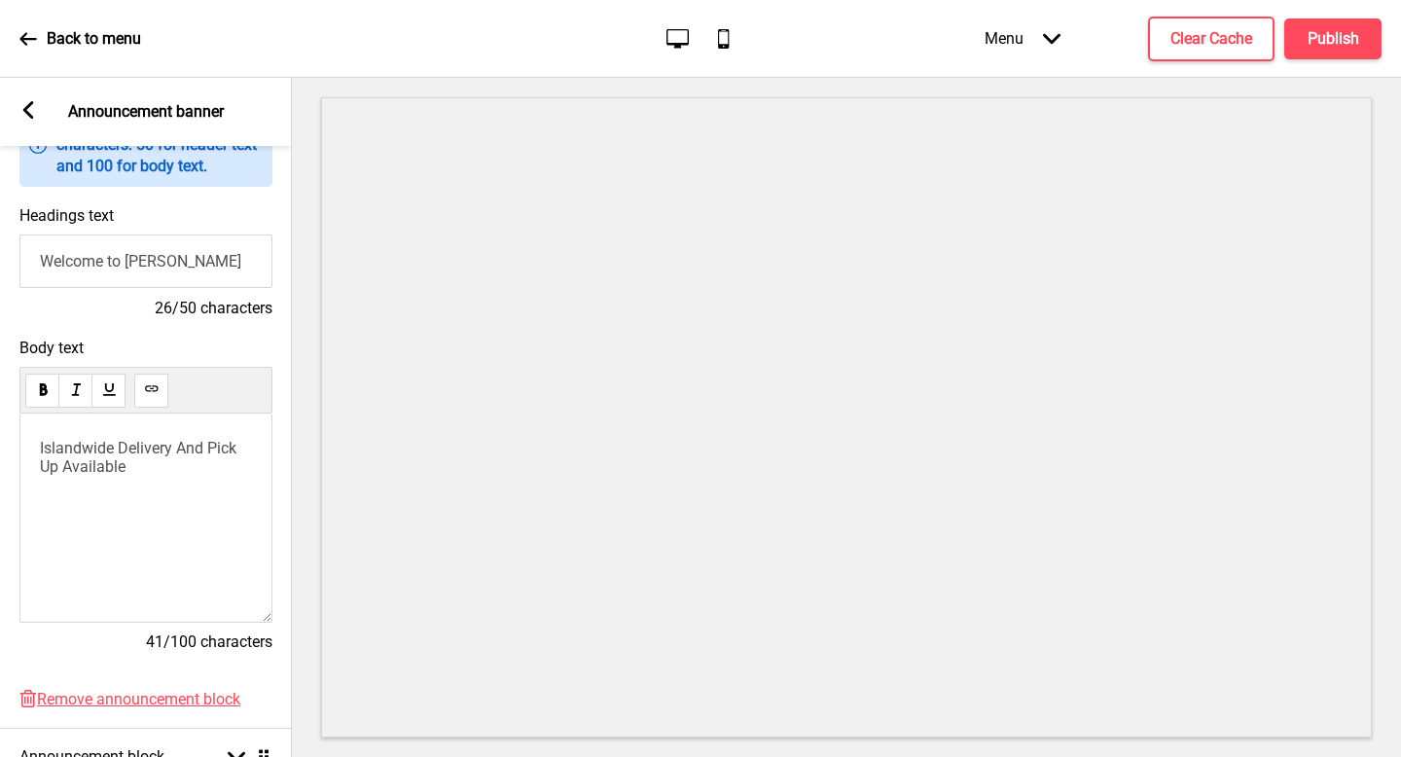
click at [175, 450] on span "Islandwide Delivery And Pick Up Available" at bounding box center [140, 457] width 200 height 37
click at [183, 451] on span "Islandwide Delivery And Pick Up Available" at bounding box center [140, 457] width 200 height 37
click at [165, 473] on span "Islandwide Delivery at Only $6.80 And Pick Up Available" at bounding box center [136, 457] width 193 height 37
click at [125, 464] on span "Islandwide Delivery at Only $6.80 And Pick Up Available" at bounding box center [136, 457] width 193 height 37
click at [120, 464] on span "Islandwide Delivery at Only $6.80 And Pick Up Available" at bounding box center [136, 457] width 193 height 37
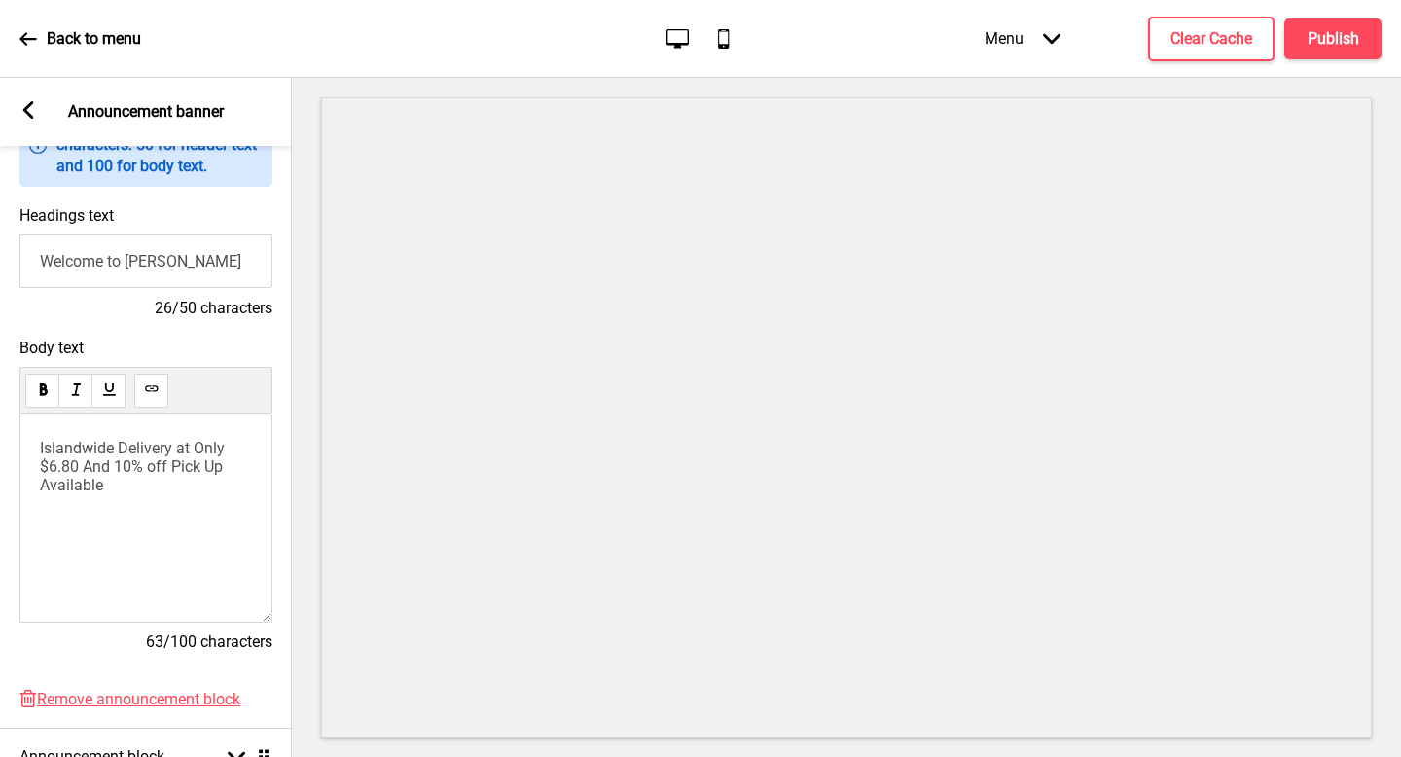
click at [90, 469] on span "Islandwide Delivery at Only $6.80 And 10% off Pick Up Available" at bounding box center [134, 466] width 189 height 55
click at [103, 471] on span "Islandwide Delivery at Only $6.80 And 10% off Pick Up Available" at bounding box center [134, 466] width 189 height 55
click at [156, 503] on span "10% off Pick Up Available" at bounding box center [128, 500] width 176 height 18
click at [163, 503] on span "10% off Pick Up Available" at bounding box center [128, 500] width 176 height 18
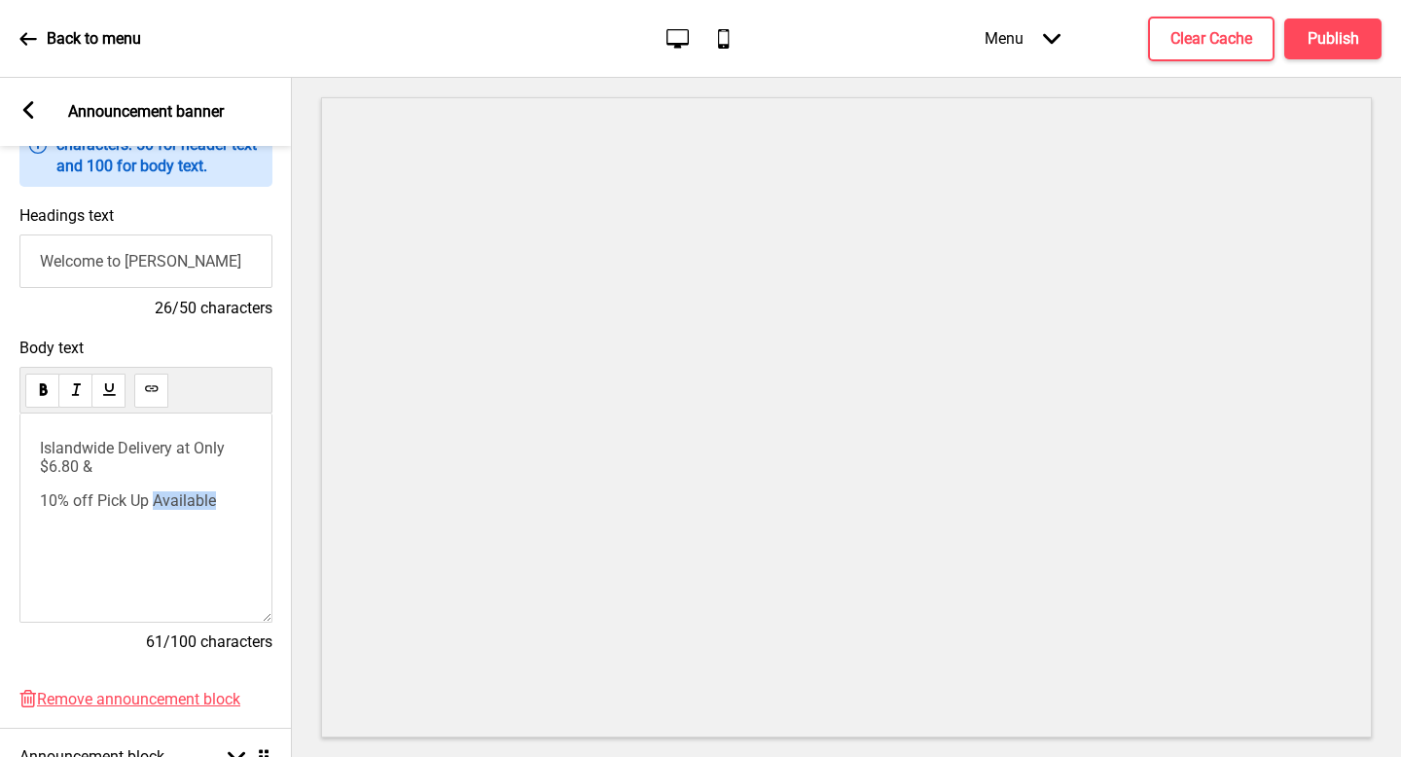
click at [163, 503] on span "10% off Pick Up Available" at bounding box center [128, 500] width 176 height 18
drag, startPoint x: 122, startPoint y: 507, endPoint x: 173, endPoint y: 507, distance: 51.6
click at [122, 507] on span "10% off Pick Up Available" at bounding box center [128, 500] width 176 height 18
click at [173, 507] on span "10% off Pick Up Available" at bounding box center [128, 500] width 176 height 18
click at [234, 502] on p "10% off Pick Up Available" at bounding box center [146, 500] width 212 height 18
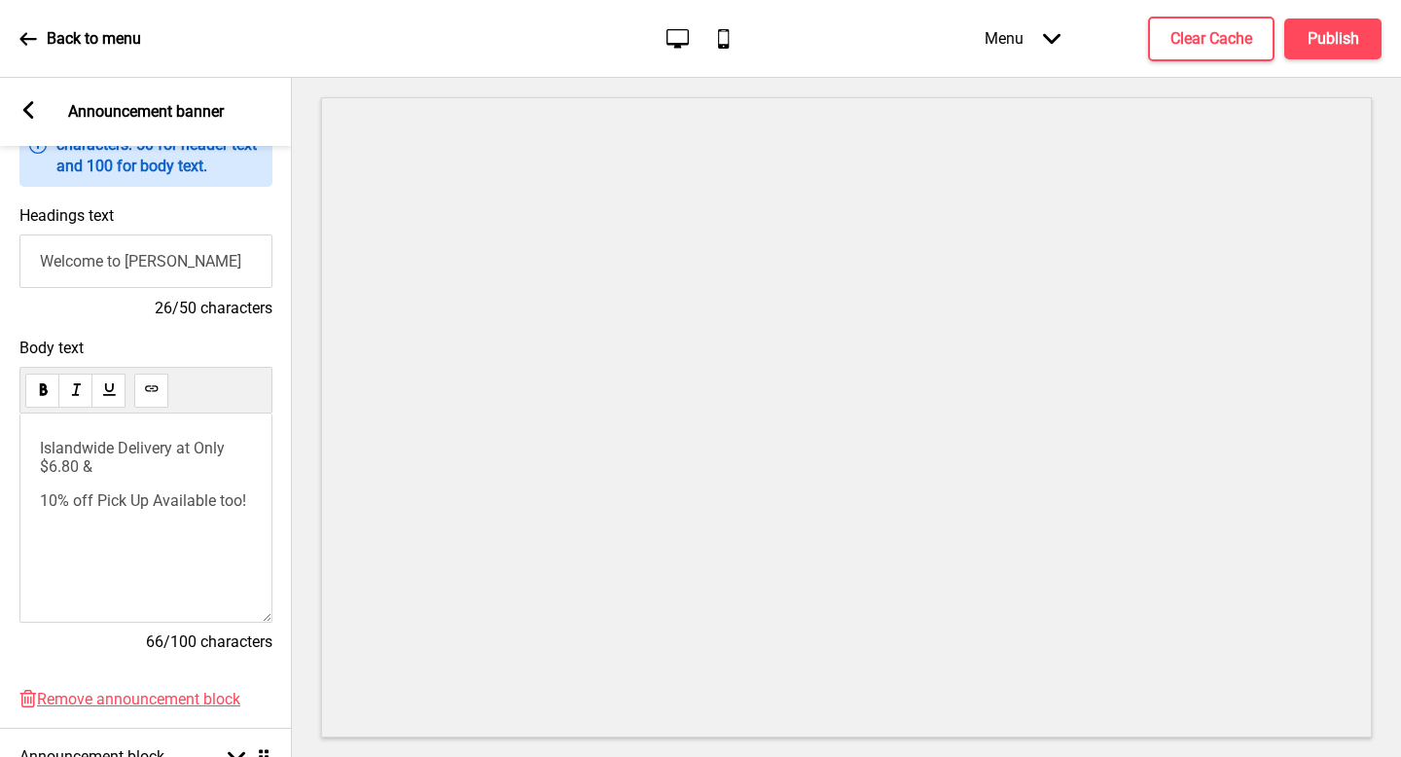
click at [257, 497] on div "Islandwide Delivery at Only $6.80 & 10% off Pick Up Available too!" at bounding box center [145, 518] width 253 height 209
drag, startPoint x: 251, startPoint y: 498, endPoint x: 241, endPoint y: 501, distance: 10.2
click at [250, 498] on p "10% off Pick Up Available too!" at bounding box center [146, 500] width 212 height 18
click at [155, 500] on span "10% off Pick Up Available too" at bounding box center [141, 500] width 202 height 18
click at [147, 475] on p "Islandwide Delivery at Only $6.80 &" at bounding box center [146, 457] width 212 height 37
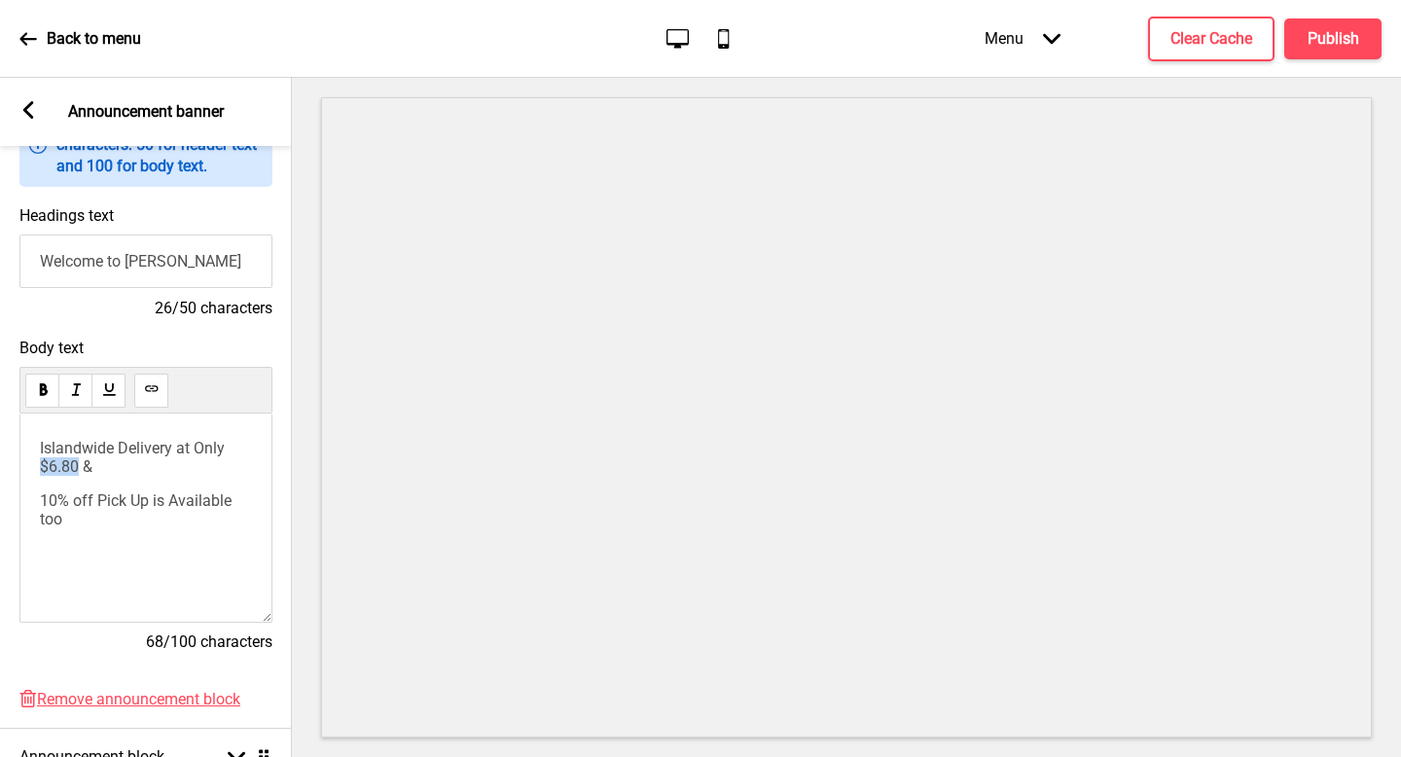
drag, startPoint x: 80, startPoint y: 470, endPoint x: 20, endPoint y: 471, distance: 59.4
click at [20, 471] on div "Islandwide Delivery at Only $6.80 & 10% off Pick Up is Available too" at bounding box center [145, 518] width 253 height 209
drag, startPoint x: 82, startPoint y: 468, endPoint x: 0, endPoint y: 468, distance: 81.8
click at [0, 468] on div "Body text Islandwide Delivery at Only $6.80 & 10% off Pick Up Available too 65/…" at bounding box center [146, 504] width 292 height 351
click at [1218, 44] on h4 "Clear Cache" at bounding box center [1212, 38] width 82 height 21
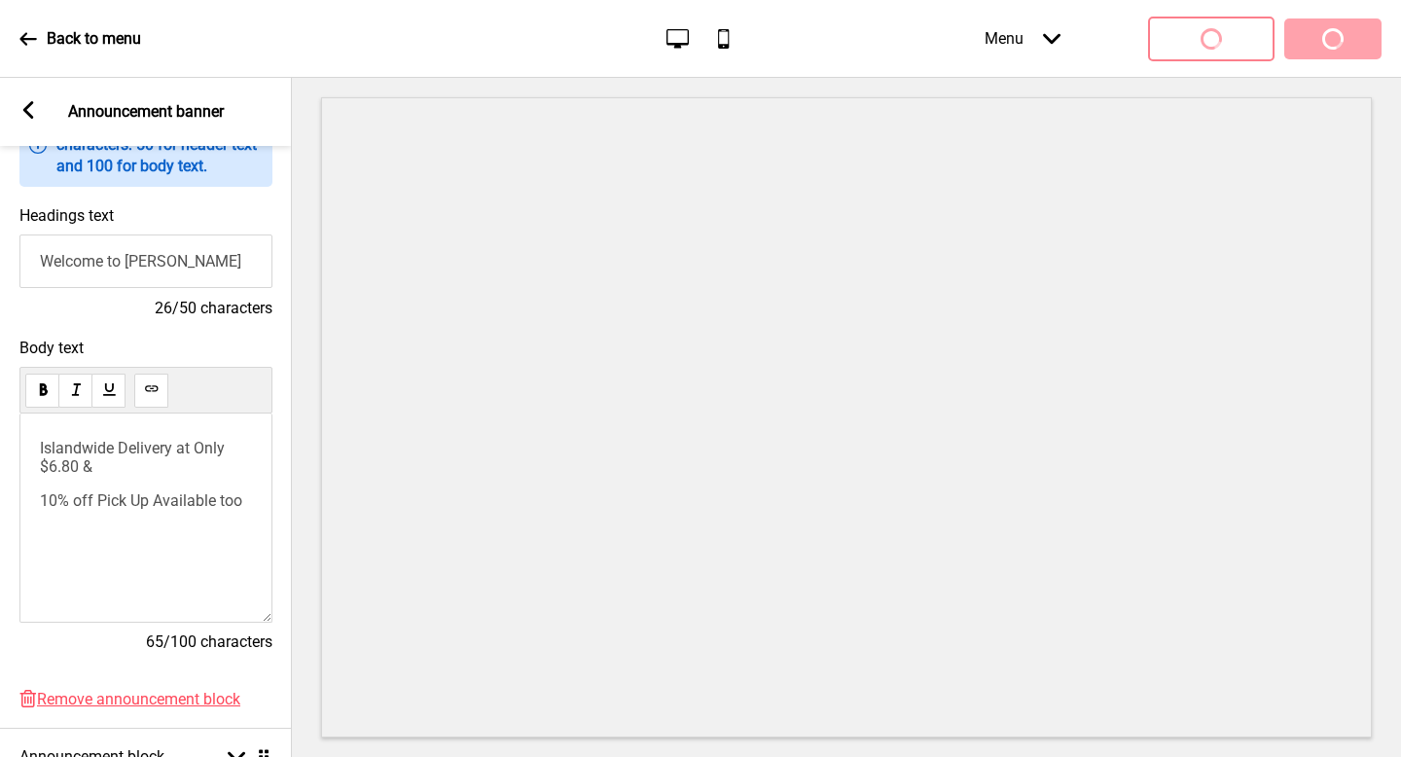
click at [1318, 42] on div "Menu Arrow down Product Page Store Information Checkout Thank you Terms & Condi…" at bounding box center [1144, 38] width 475 height 57
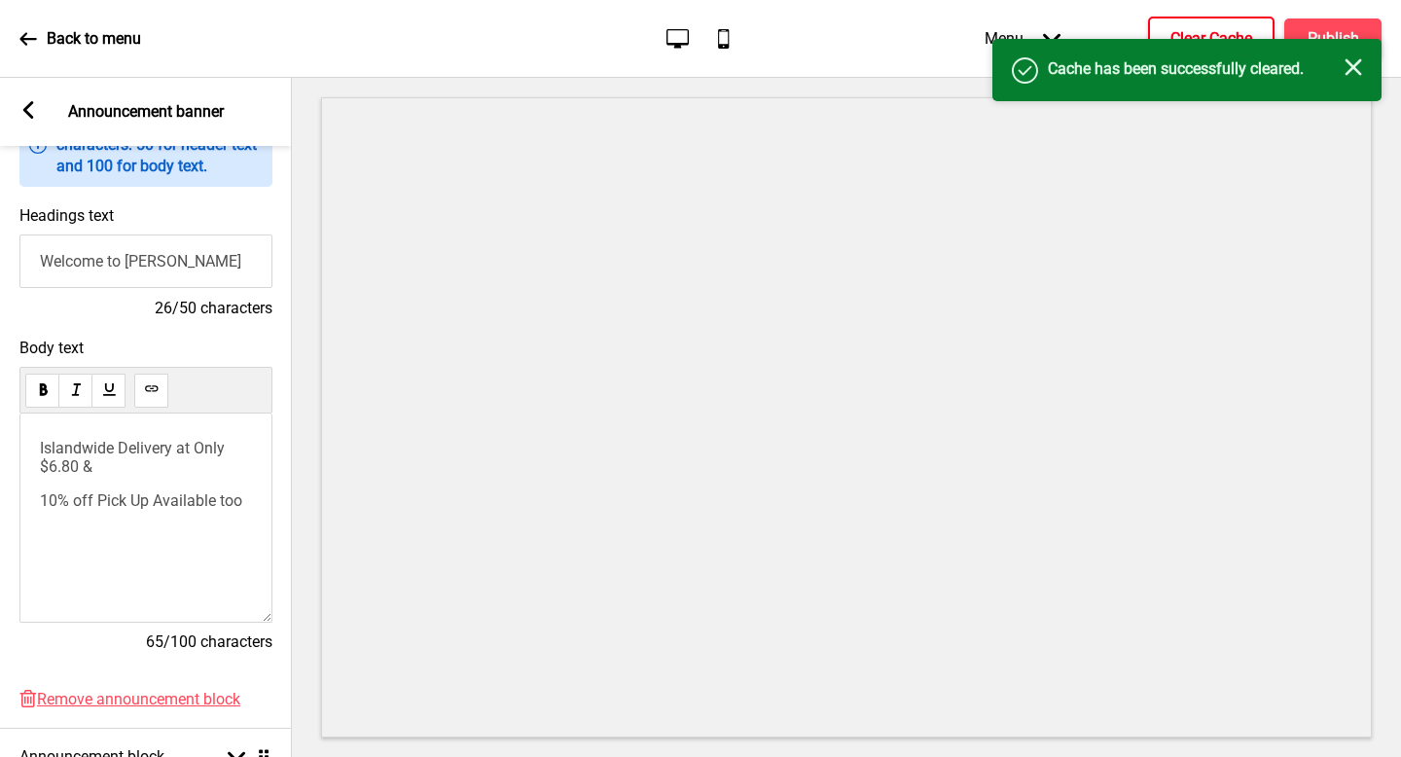
click at [1318, 42] on div "Success Cache has been successfully cleared. Close" at bounding box center [1187, 70] width 389 height 62
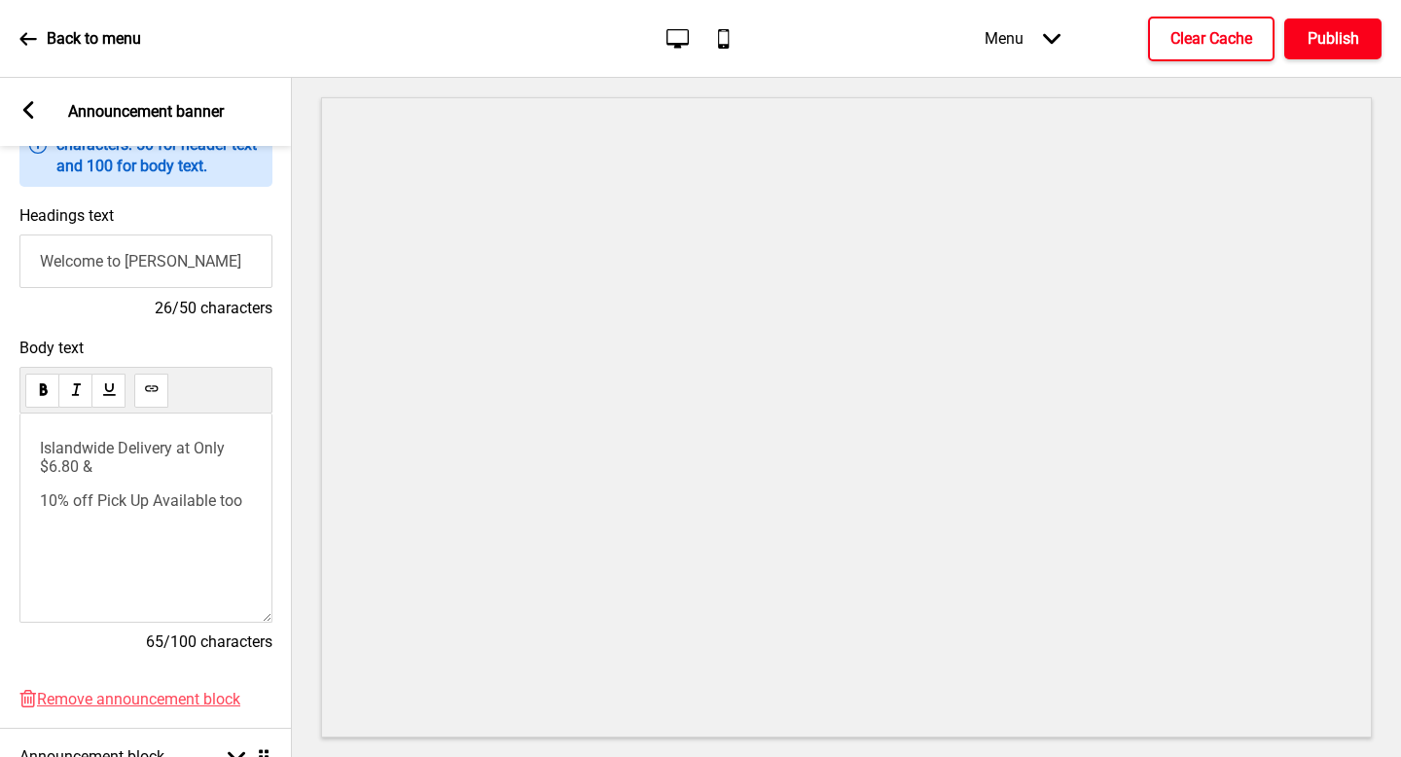
click at [1318, 35] on h4 "Publish" at bounding box center [1334, 38] width 52 height 21
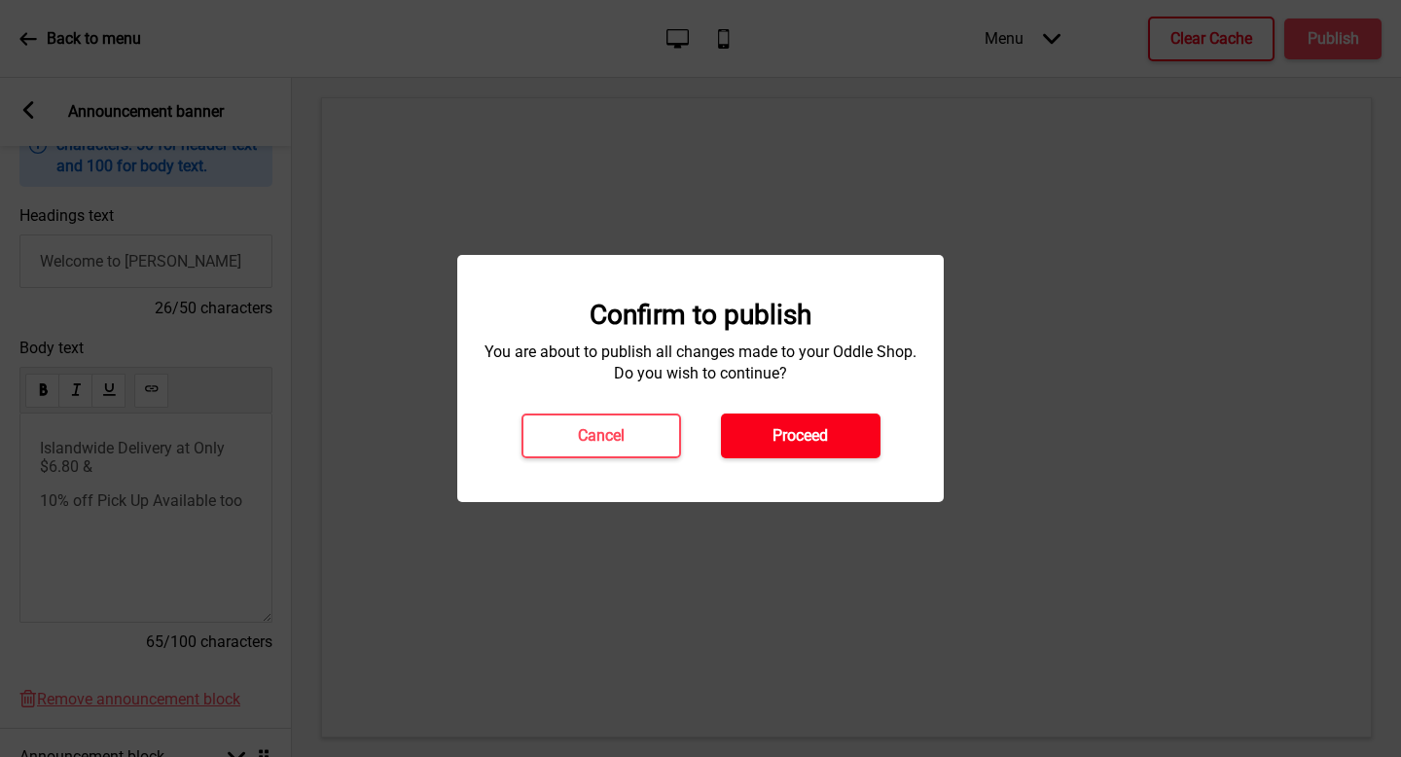
click at [864, 442] on button "Proceed" at bounding box center [801, 436] width 160 height 45
